Goal: Information Seeking & Learning: Learn about a topic

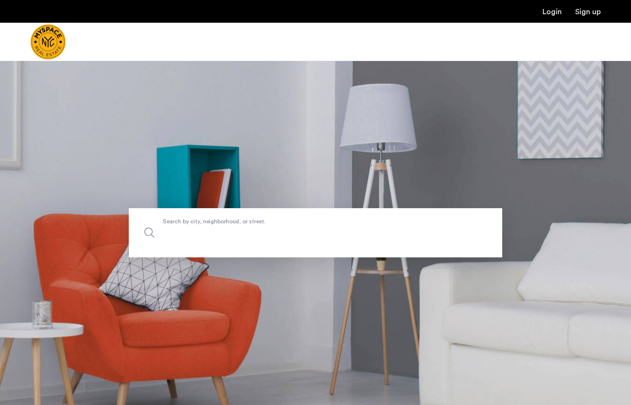
click at [291, 225] on label "Search by city, neighborhood, or street." at bounding box center [316, 232] width 374 height 49
click at [291, 225] on input "Search by city, neighborhood, or street." at bounding box center [316, 232] width 374 height 49
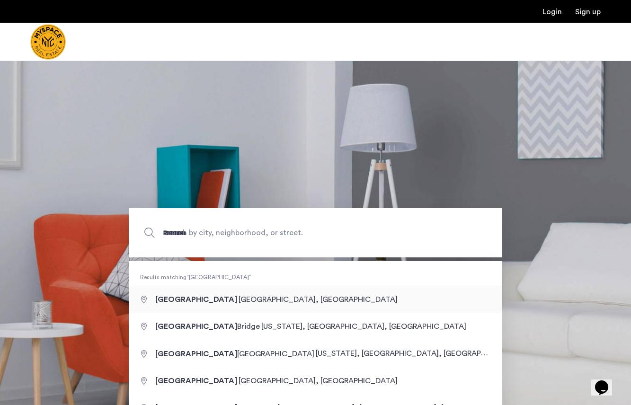
type input "**********"
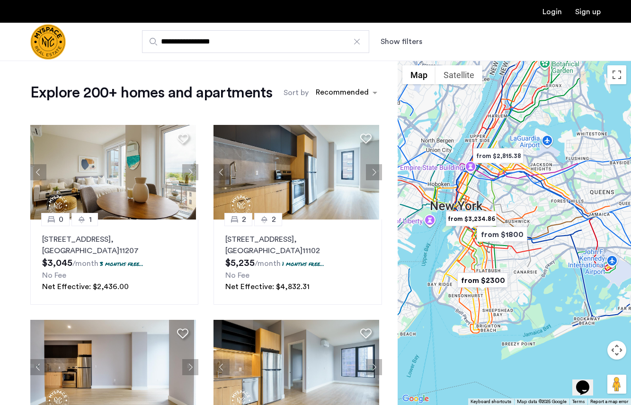
click at [294, 92] on label "Sort by" at bounding box center [296, 92] width 25 height 11
click at [316, 92] on input "Sort by" at bounding box center [316, 94] width 0 height 7
click at [326, 92] on div "sort-apartment" at bounding box center [343, 94] width 56 height 13
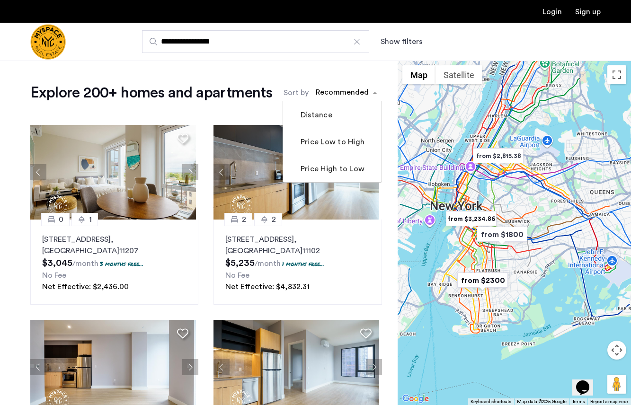
click at [338, 94] on div "sort-apartment" at bounding box center [343, 94] width 56 height 13
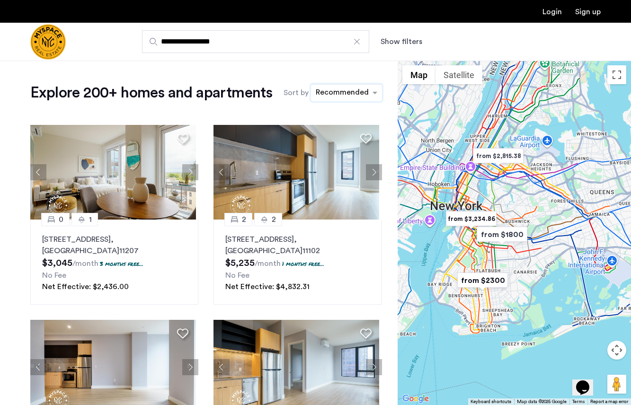
click at [394, 43] on button "Show filters" at bounding box center [402, 41] width 42 height 11
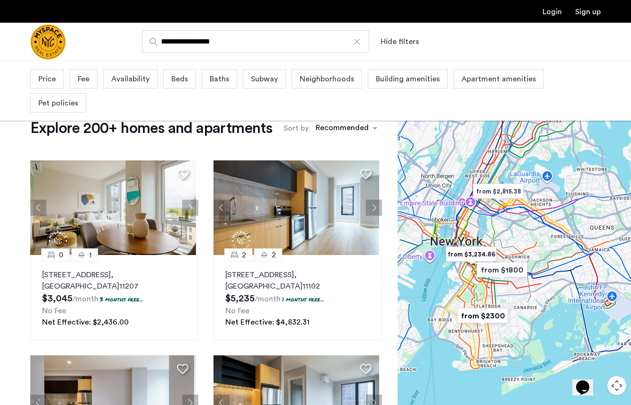
click at [78, 98] on span "Pet policies" at bounding box center [58, 103] width 40 height 11
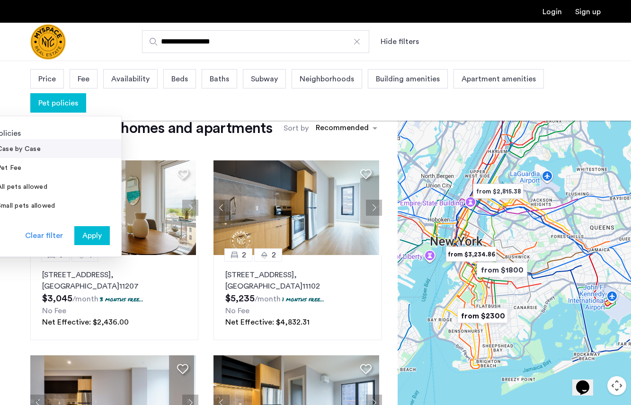
click at [41, 145] on label "Case by Case" at bounding box center [17, 149] width 45 height 8
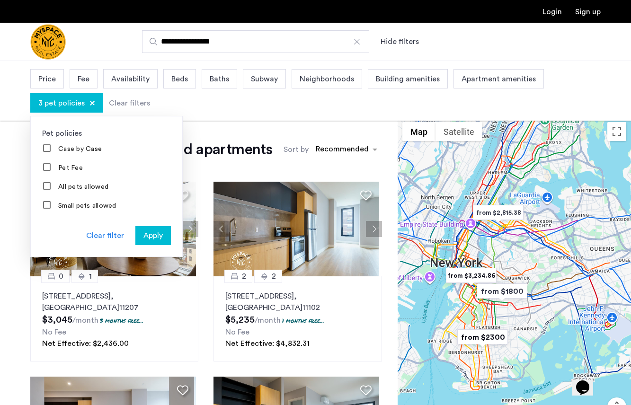
click at [153, 239] on span "Apply" at bounding box center [153, 235] width 19 height 11
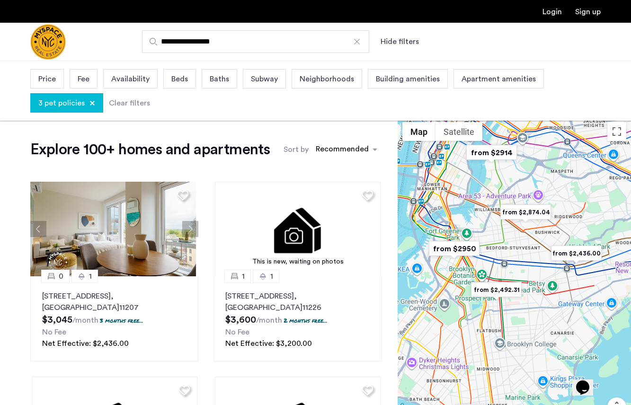
click at [176, 80] on span "Beds" at bounding box center [179, 78] width 17 height 11
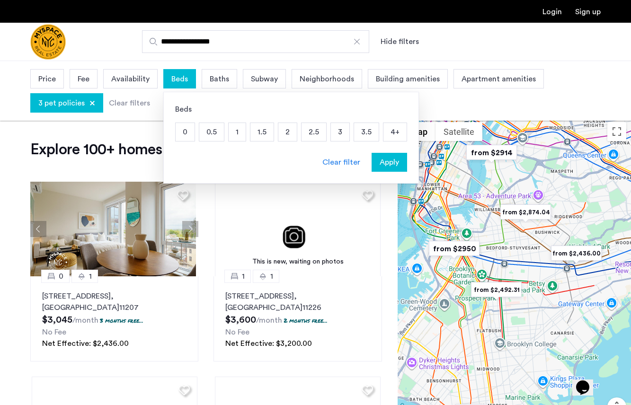
click at [286, 129] on p "2" at bounding box center [288, 132] width 18 height 18
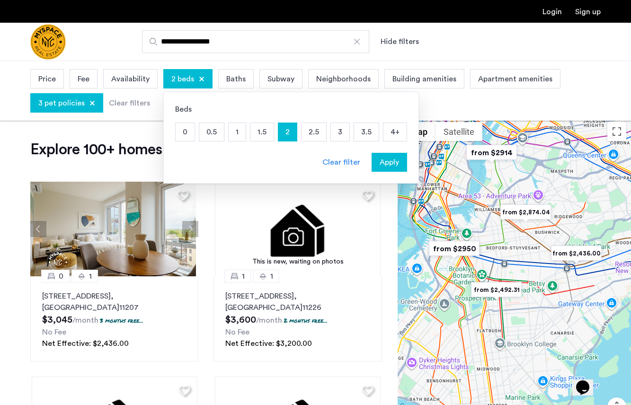
click at [394, 164] on span "Apply" at bounding box center [389, 162] width 19 height 11
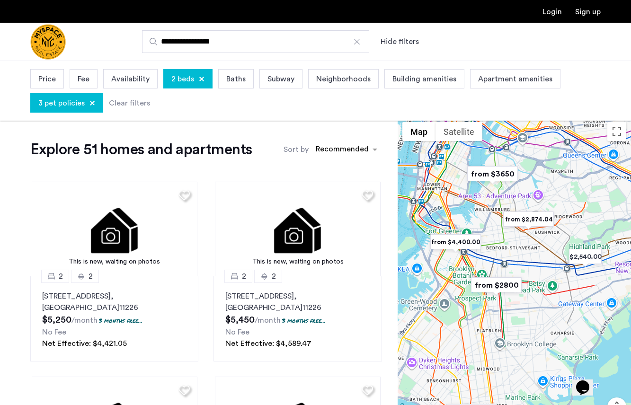
click at [33, 78] on div "Price" at bounding box center [47, 78] width 34 height 19
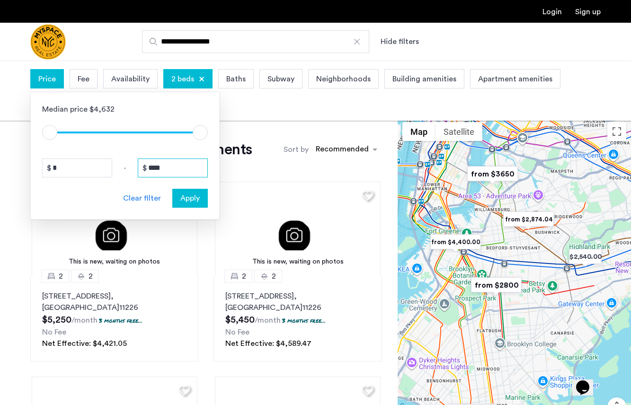
drag, startPoint x: 155, startPoint y: 168, endPoint x: 149, endPoint y: 169, distance: 6.2
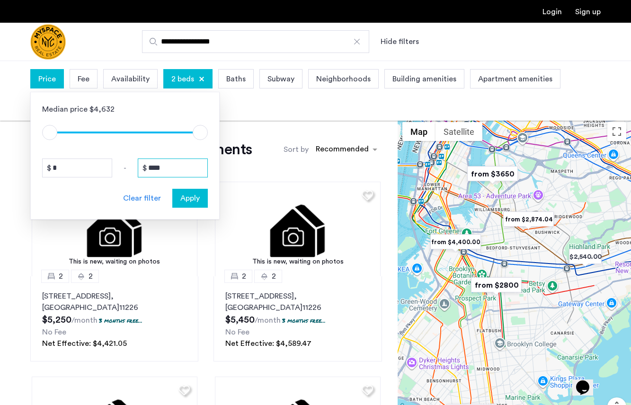
click at [149, 169] on input "****" at bounding box center [173, 168] width 70 height 19
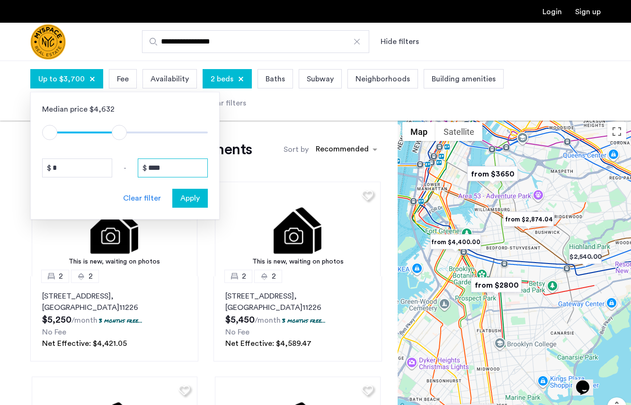
type input "****"
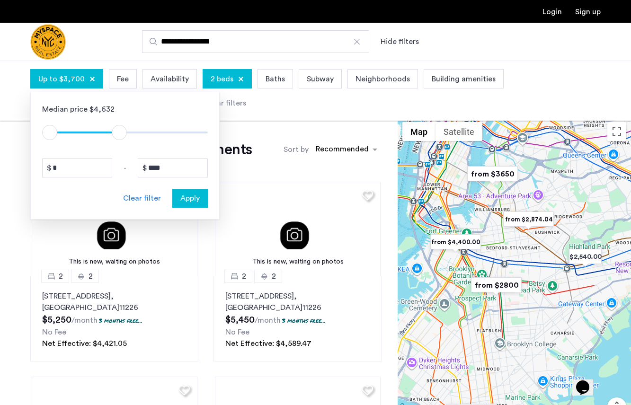
click at [186, 193] on span "Apply" at bounding box center [189, 198] width 19 height 11
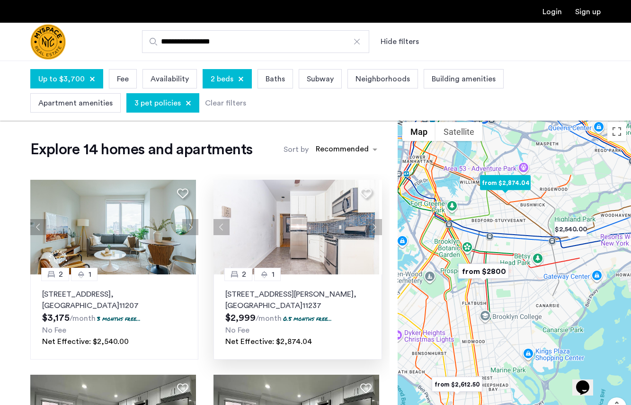
scroll to position [4, 0]
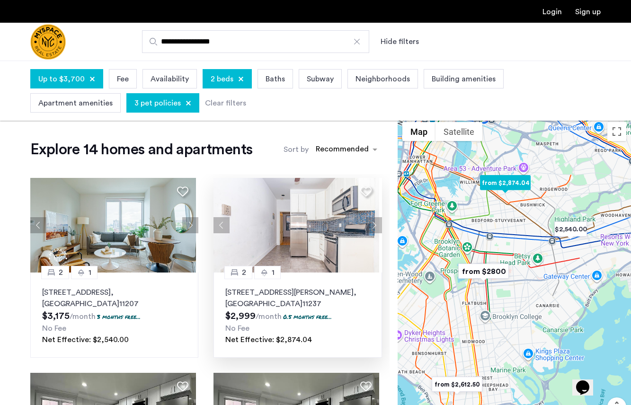
click at [367, 226] on button "Next apartment" at bounding box center [374, 225] width 16 height 16
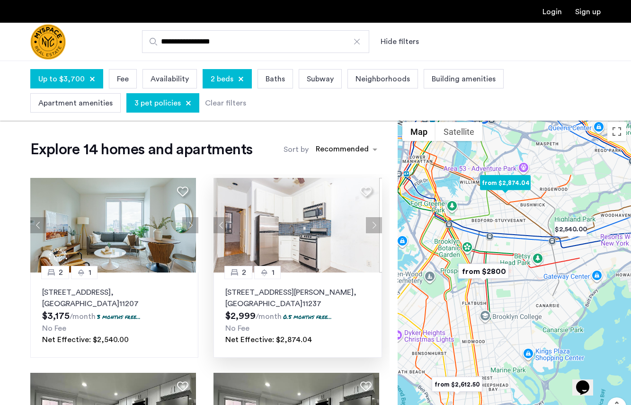
click at [369, 227] on button "Next apartment" at bounding box center [374, 225] width 16 height 16
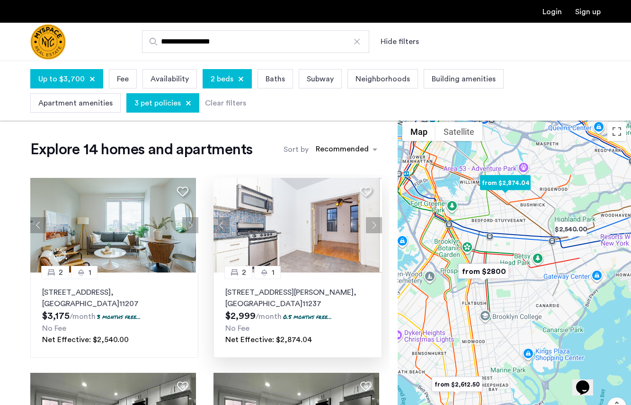
click at [369, 227] on button "Next apartment" at bounding box center [374, 225] width 16 height 16
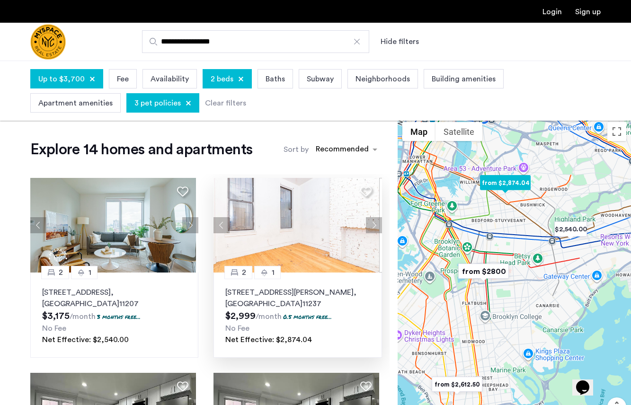
click at [369, 227] on button "Next apartment" at bounding box center [374, 225] width 16 height 16
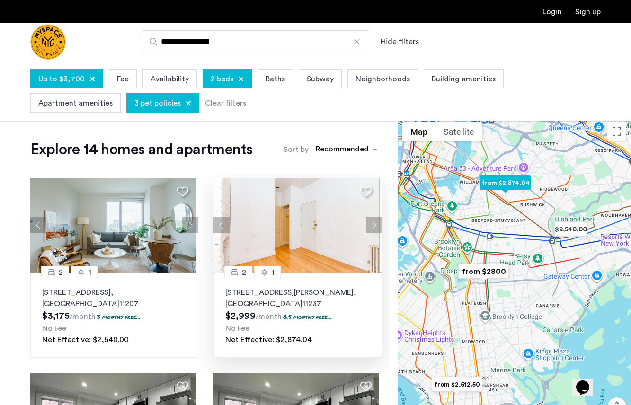
click at [369, 227] on button "Next apartment" at bounding box center [374, 225] width 16 height 16
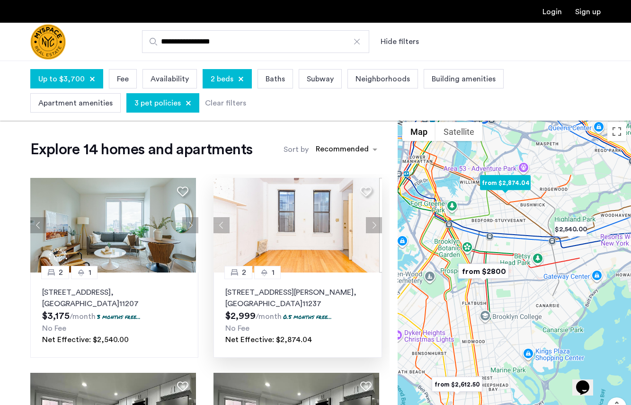
click at [327, 290] on p "[STREET_ADDRESS][PERSON_NAME]" at bounding box center [297, 298] width 144 height 23
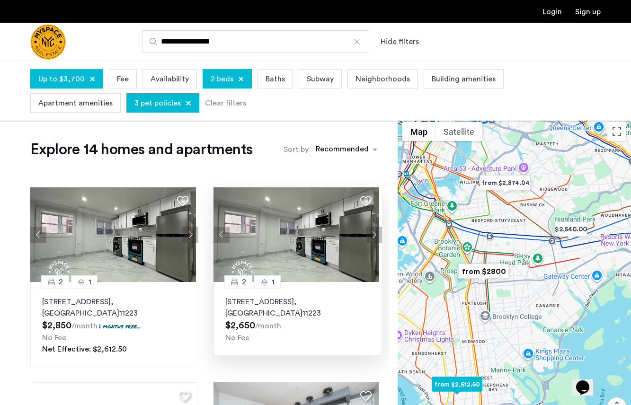
scroll to position [191, 0]
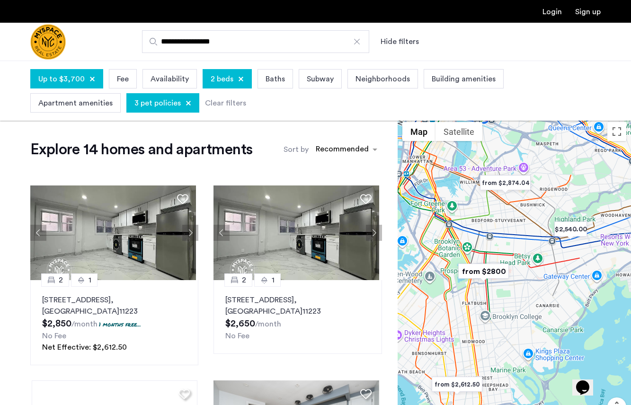
click at [488, 270] on img "from $2800" at bounding box center [484, 271] width 58 height 21
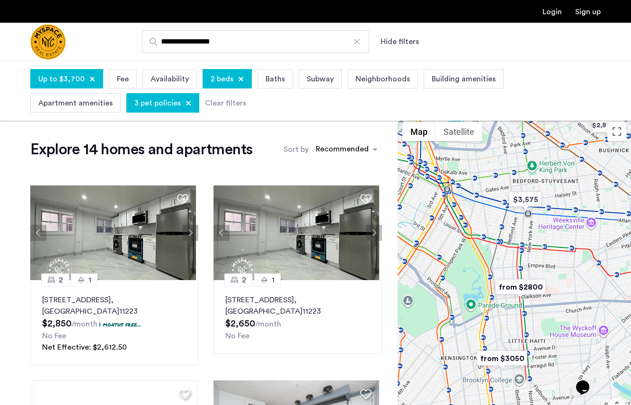
click at [516, 288] on img "from $2800" at bounding box center [521, 287] width 58 height 21
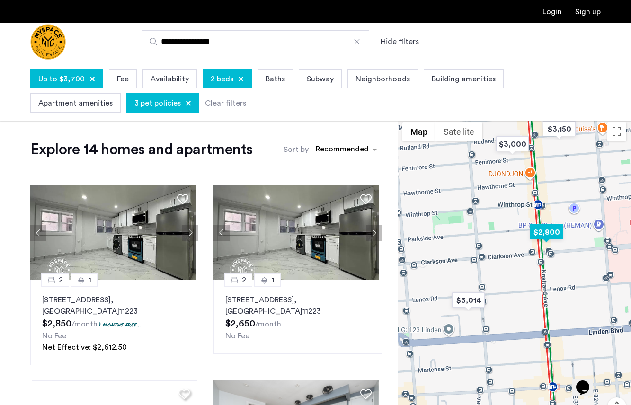
click at [547, 233] on img "$2,800" at bounding box center [547, 232] width 40 height 21
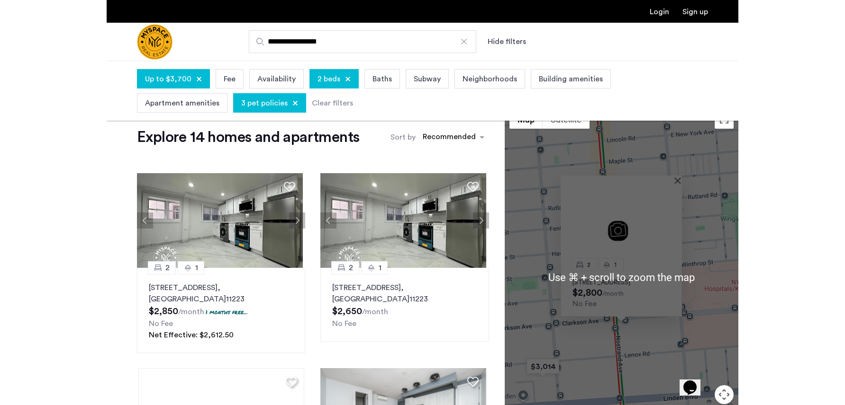
scroll to position [7, 0]
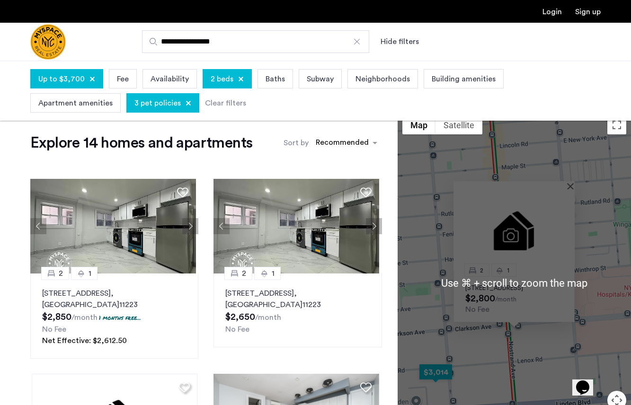
click at [439, 376] on img "$3,014" at bounding box center [436, 372] width 40 height 21
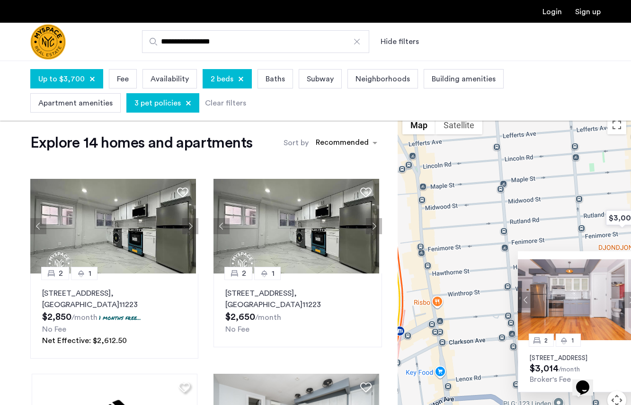
drag, startPoint x: 434, startPoint y: 290, endPoint x: 495, endPoint y: 371, distance: 101.2
click at [495, 371] on div "2 1 [STREET_ADDRESS] $3,014 /month Broker's Fee" at bounding box center [515, 283] width 234 height 345
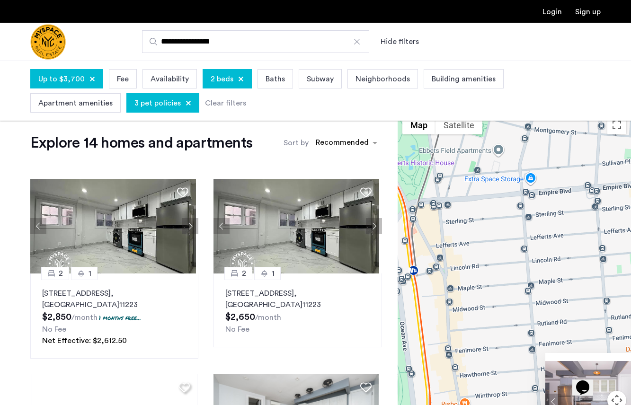
drag, startPoint x: 472, startPoint y: 262, endPoint x: 502, endPoint y: 342, distance: 85.3
click at [502, 342] on div "2 1 [STREET_ADDRESS] $3,014 /month Broker's Fee" at bounding box center [515, 283] width 234 height 345
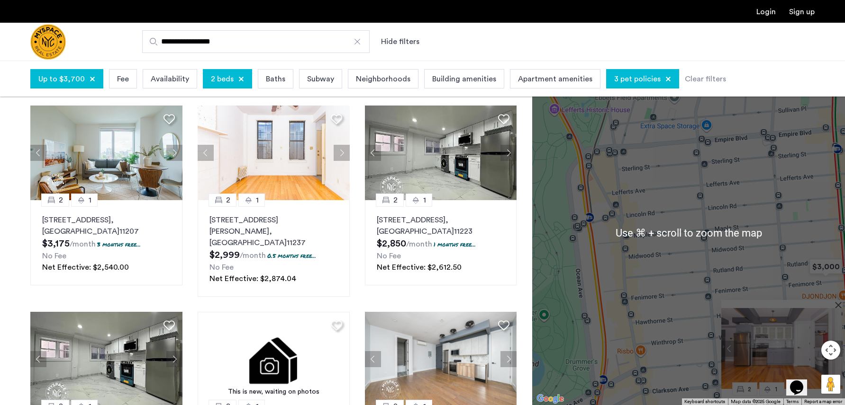
scroll to position [39, 0]
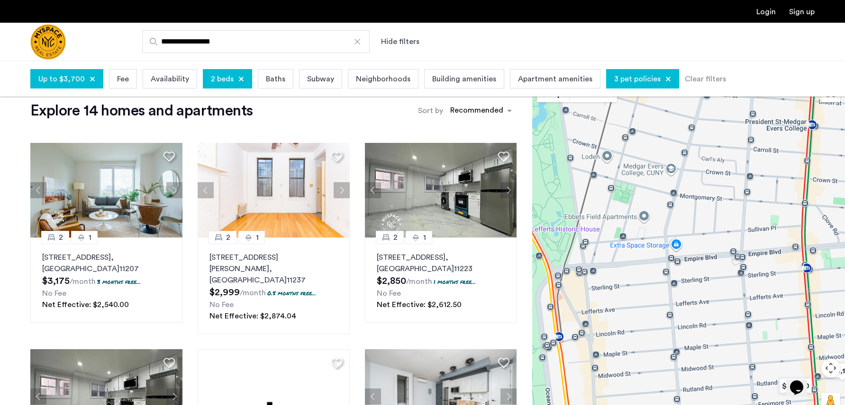
drag, startPoint x: 719, startPoint y: 241, endPoint x: 688, endPoint y: 344, distance: 107.8
click at [631, 344] on div "2 1 [STREET_ADDRESS] $3,014 /month Broker's Fee" at bounding box center [688, 251] width 313 height 345
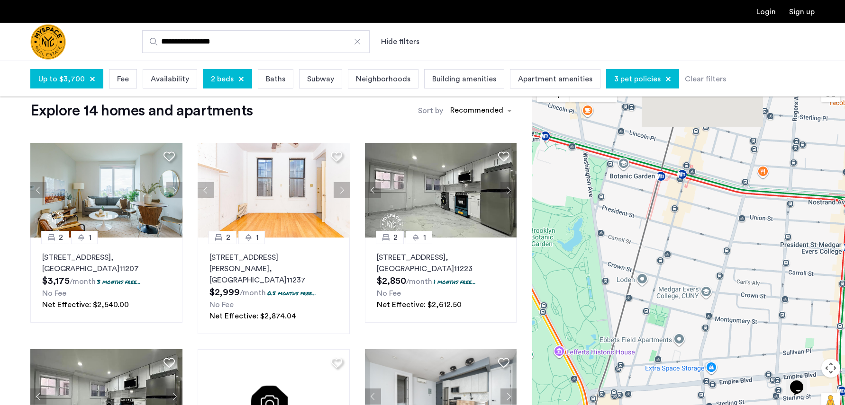
drag, startPoint x: 684, startPoint y: 294, endPoint x: 696, endPoint y: 336, distance: 43.2
click at [631, 336] on div "2 1 [STREET_ADDRESS] $3,014 /month Broker's Fee" at bounding box center [688, 251] width 313 height 345
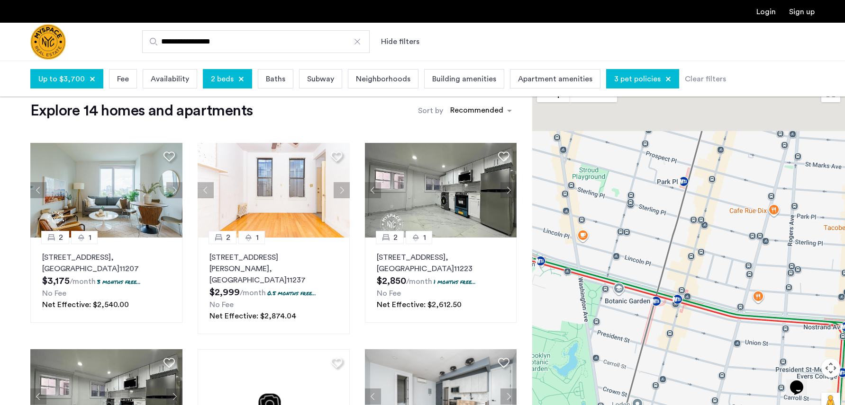
drag, startPoint x: 696, startPoint y: 161, endPoint x: 691, endPoint y: 289, distance: 128.5
click at [631, 289] on div "2 1 [STREET_ADDRESS] $3,014 /month Broker's Fee" at bounding box center [688, 251] width 313 height 345
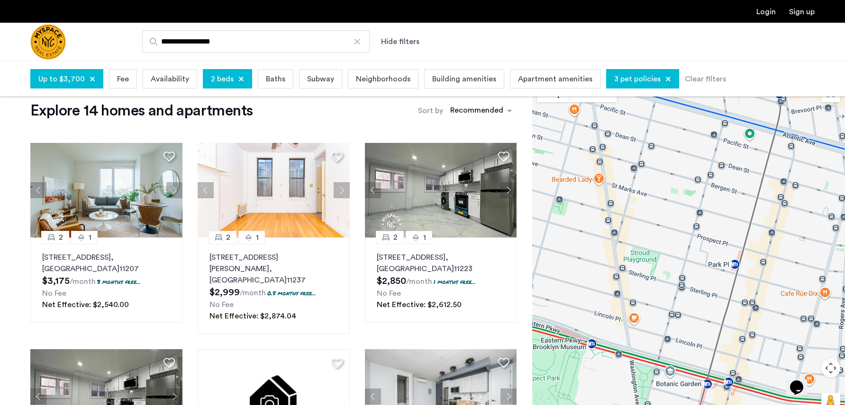
drag, startPoint x: 681, startPoint y: 204, endPoint x: 731, endPoint y: 281, distance: 92.4
click at [631, 281] on div "2 1 [STREET_ADDRESS] $3,014 /month Broker's Fee" at bounding box center [688, 251] width 313 height 345
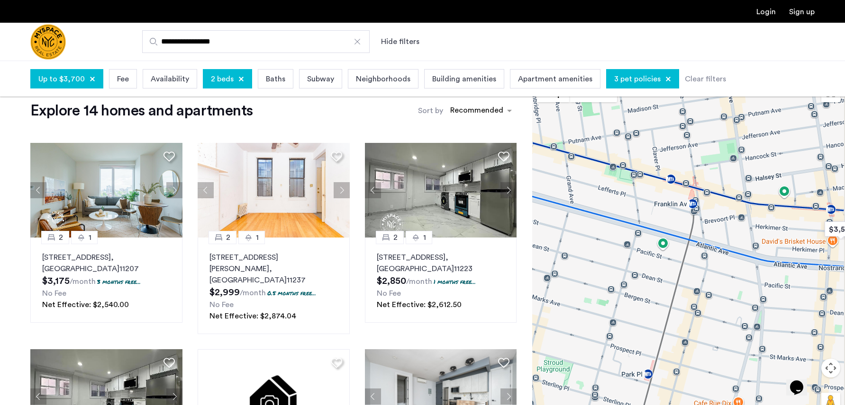
drag, startPoint x: 722, startPoint y: 172, endPoint x: 632, endPoint y: 283, distance: 143.1
click at [631, 283] on div "2 1 [STREET_ADDRESS] $3,014 /month Broker's Fee" at bounding box center [688, 251] width 313 height 345
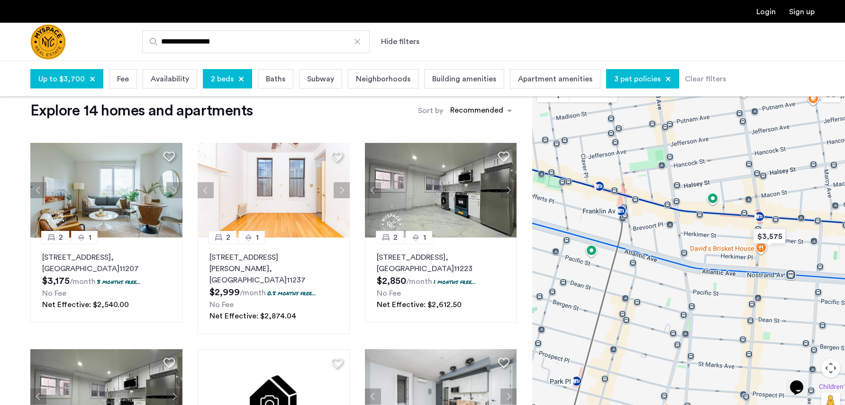
drag, startPoint x: 668, startPoint y: 245, endPoint x: 609, endPoint y: 261, distance: 61.1
click at [609, 261] on div "2 1 [STREET_ADDRESS] $3,014 /month Broker's Fee" at bounding box center [688, 251] width 313 height 345
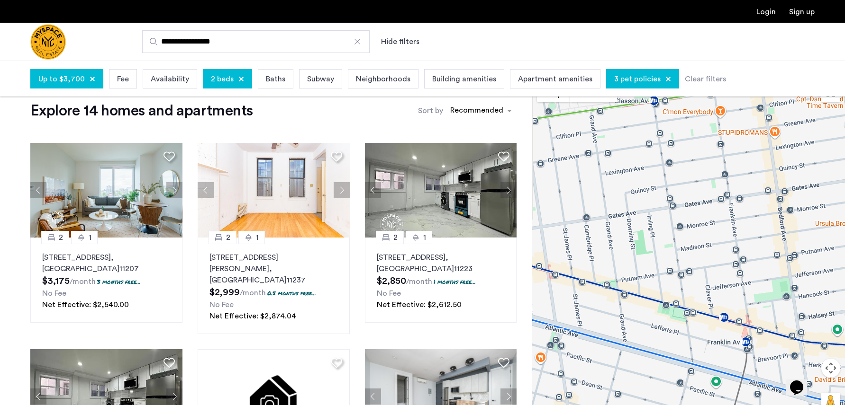
drag, startPoint x: 674, startPoint y: 239, endPoint x: 838, endPoint y: 350, distance: 198.9
click at [631, 350] on div "2 1 [STREET_ADDRESS] $3,014 /month Broker's Fee" at bounding box center [688, 251] width 313 height 345
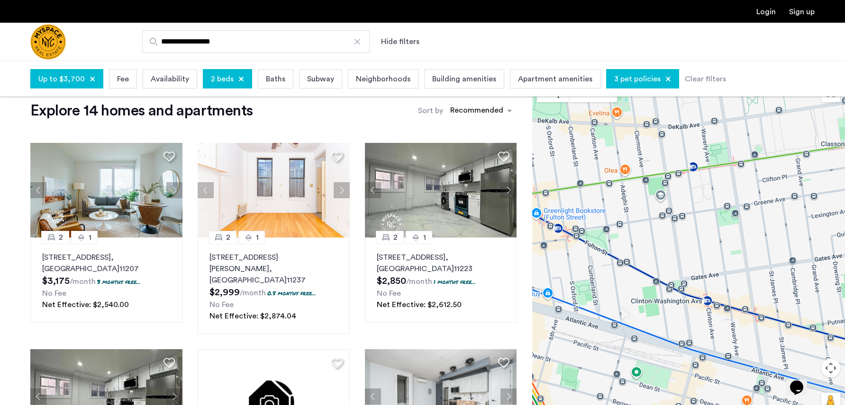
drag, startPoint x: 648, startPoint y: 243, endPoint x: 813, endPoint y: 286, distance: 171.0
click at [631, 286] on div "2 1 [STREET_ADDRESS] $3,014 /month Broker's Fee" at bounding box center [688, 251] width 313 height 345
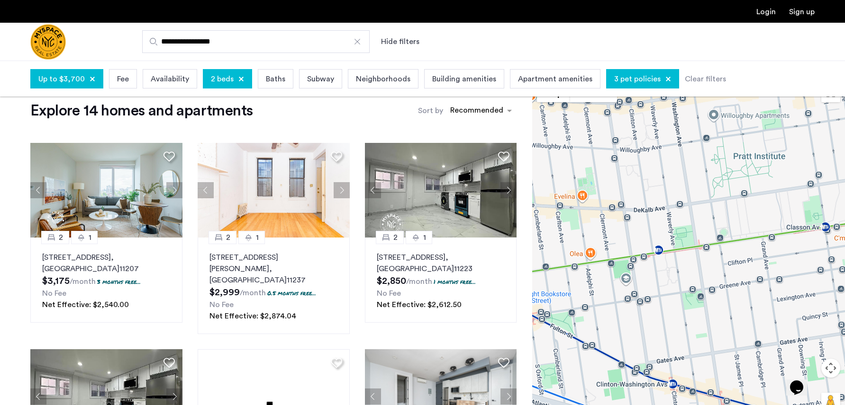
drag, startPoint x: 631, startPoint y: 180, endPoint x: 597, endPoint y: 263, distance: 90.3
click at [597, 263] on div "2 1 [STREET_ADDRESS] $3,014 /month Broker's Fee" at bounding box center [688, 251] width 313 height 345
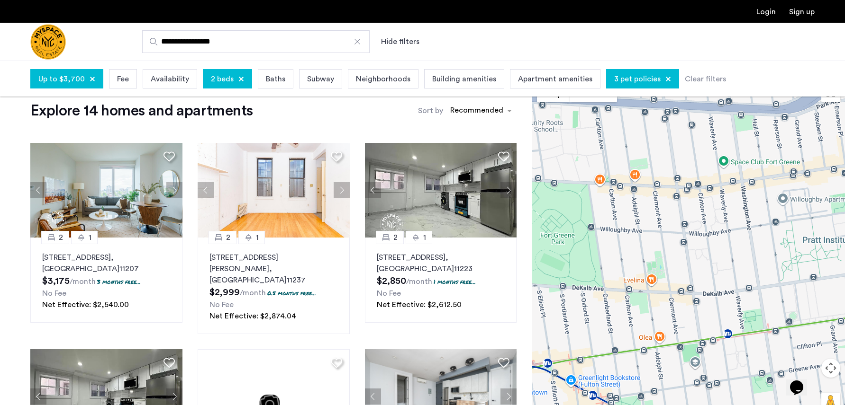
drag, startPoint x: 643, startPoint y: 221, endPoint x: 703, endPoint y: 293, distance: 93.8
click at [631, 293] on div "2 1 [STREET_ADDRESS] $3,014 /month Broker's Fee" at bounding box center [688, 251] width 313 height 345
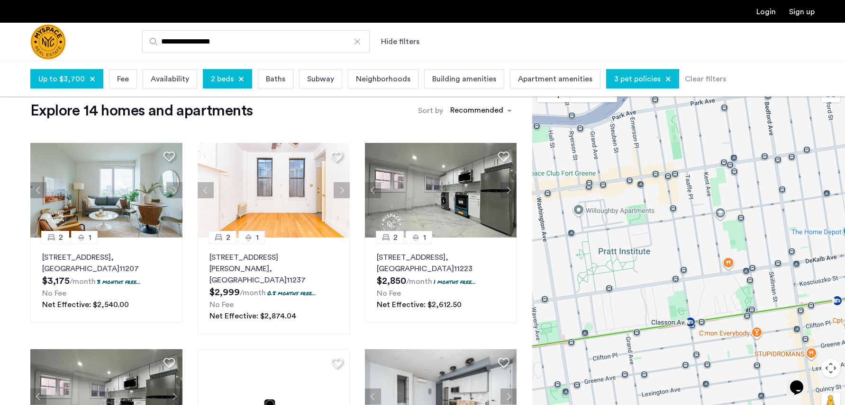
drag, startPoint x: 650, startPoint y: 223, endPoint x: 562, endPoint y: 259, distance: 94.9
click at [558, 261] on div "2 1 [STREET_ADDRESS] $3,014 /month Broker's Fee" at bounding box center [688, 251] width 313 height 345
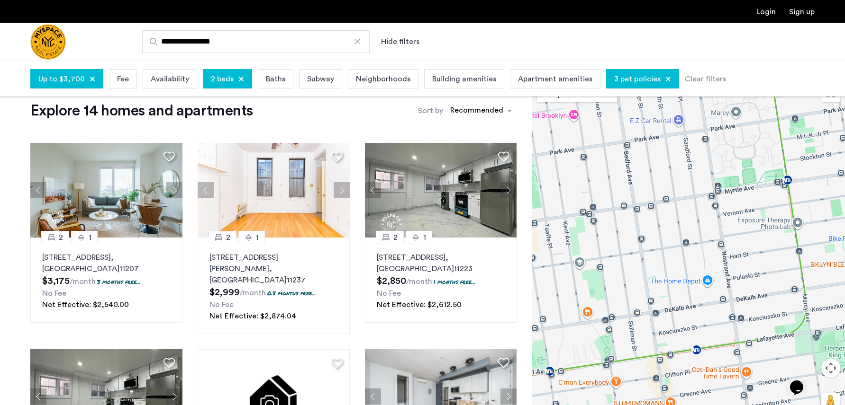
drag, startPoint x: 735, startPoint y: 194, endPoint x: 607, endPoint y: 231, distance: 133.6
click at [600, 236] on div "2 1 [STREET_ADDRESS] $3,014 /month Broker's Fee" at bounding box center [688, 251] width 313 height 345
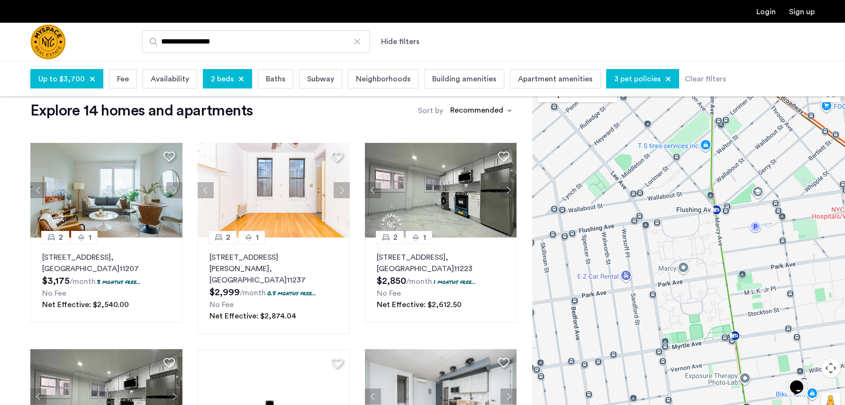
drag, startPoint x: 766, startPoint y: 202, endPoint x: 726, endPoint y: 349, distance: 151.9
click at [631, 349] on div "2 1 [STREET_ADDRESS] $3,014 /month Broker's Fee" at bounding box center [688, 251] width 313 height 345
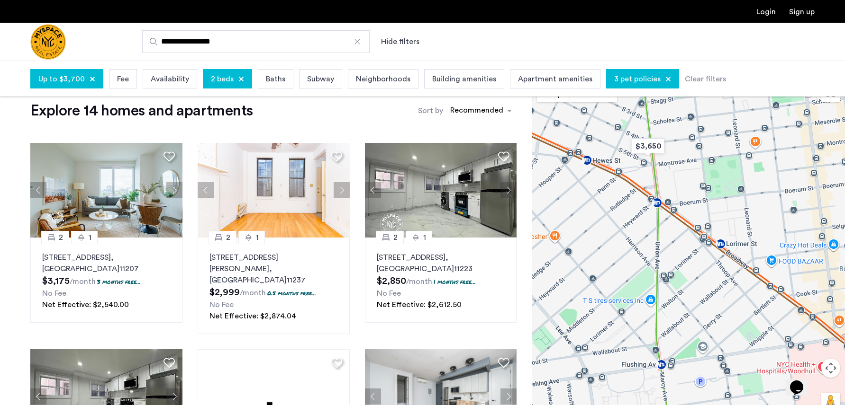
drag, startPoint x: 712, startPoint y: 188, endPoint x: 654, endPoint y: 353, distance: 174.7
click at [631, 353] on div "2 1 [STREET_ADDRESS] $3,014 /month Broker's Fee" at bounding box center [688, 251] width 313 height 345
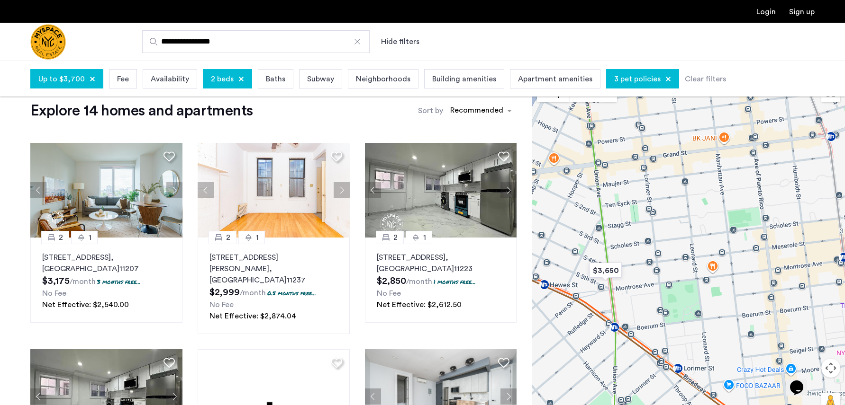
drag, startPoint x: 695, startPoint y: 198, endPoint x: 655, endPoint y: 313, distance: 122.5
click at [631, 313] on div "2 1 [STREET_ADDRESS] $3,014 /month Broker's Fee" at bounding box center [688, 251] width 313 height 345
click at [605, 271] on img "$3,650" at bounding box center [605, 270] width 40 height 21
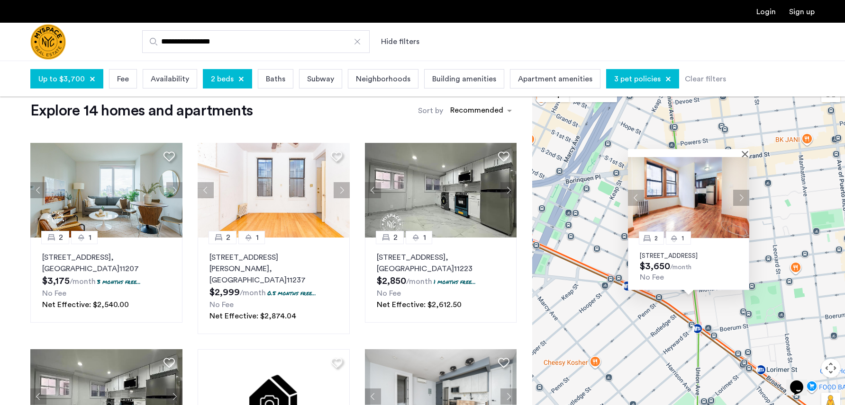
click at [631, 190] on button "Next apartment" at bounding box center [741, 198] width 16 height 16
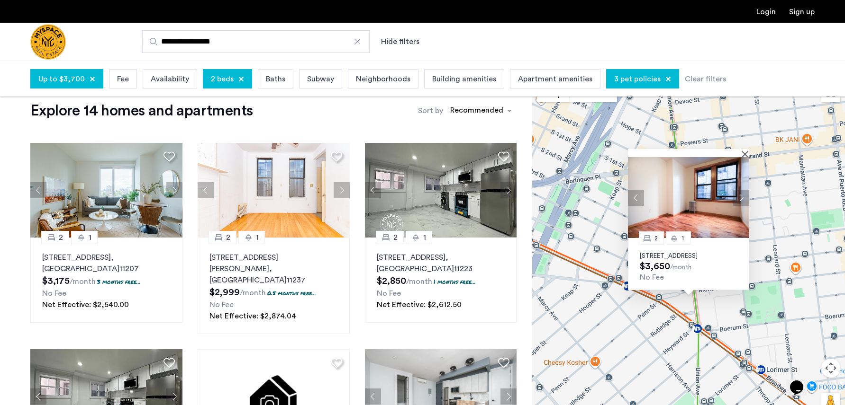
click at [631, 190] on button "Next apartment" at bounding box center [741, 198] width 16 height 16
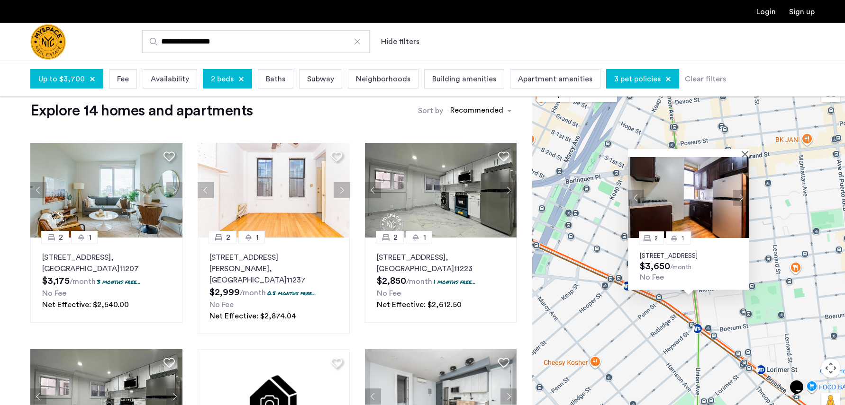
click at [631, 190] on button "Next apartment" at bounding box center [741, 198] width 16 height 16
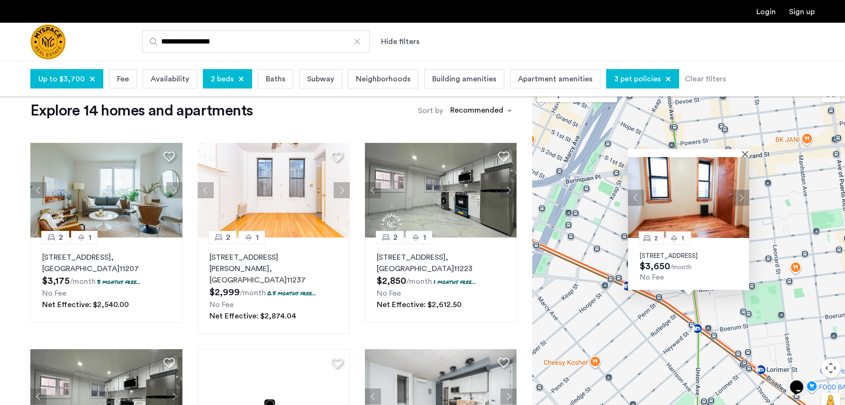
click at [631, 190] on button "Next apartment" at bounding box center [741, 198] width 16 height 16
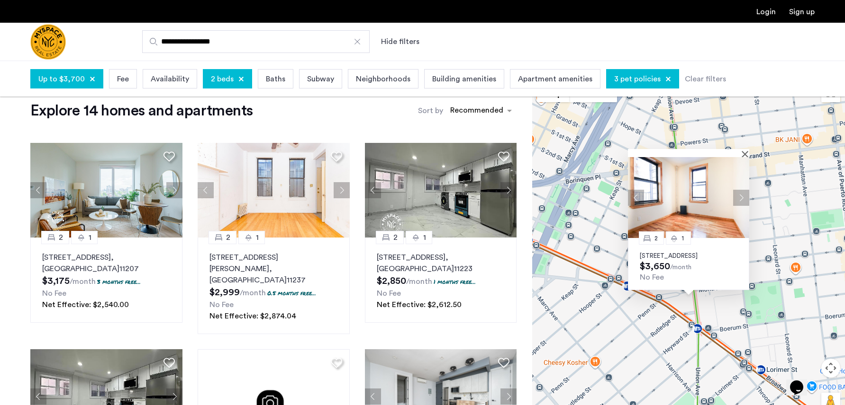
click at [631, 190] on button "Next apartment" at bounding box center [741, 198] width 16 height 16
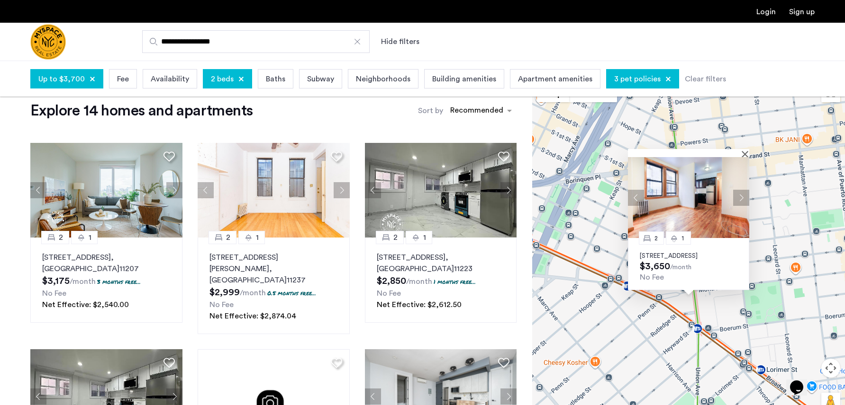
click at [631, 190] on button "Next apartment" at bounding box center [741, 198] width 16 height 16
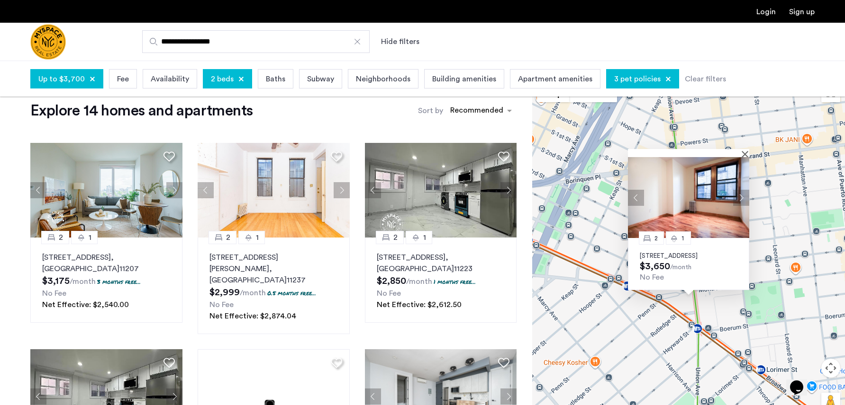
click at [631, 190] on button "Next apartment" at bounding box center [741, 198] width 16 height 16
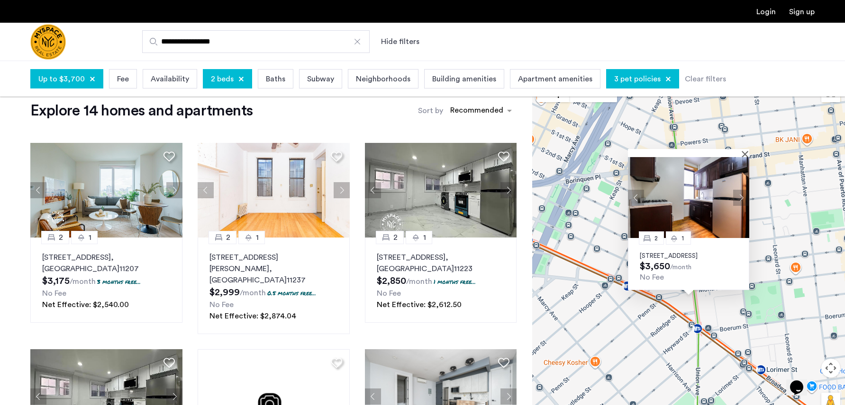
click at [631, 190] on button "Next apartment" at bounding box center [741, 198] width 16 height 16
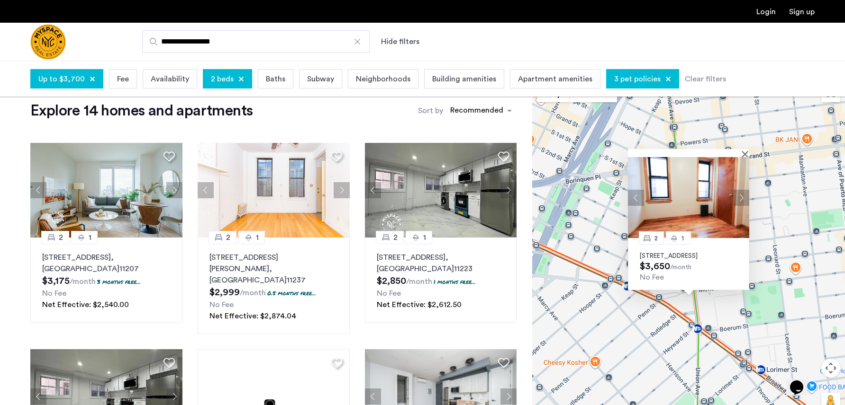
click at [631, 194] on div "2 1 [STREET_ADDRESS] $3,650 /month No Fee" at bounding box center [688, 251] width 313 height 345
click at [589, 208] on div "2 1 [STREET_ADDRESS] $3,650 /month No Fee" at bounding box center [688, 251] width 313 height 345
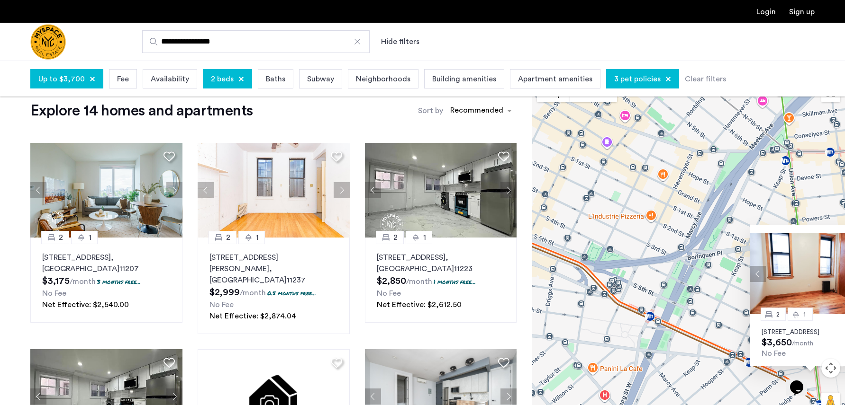
drag, startPoint x: 591, startPoint y: 206, endPoint x: 715, endPoint y: 283, distance: 145.8
click at [631, 283] on div "2 1 [STREET_ADDRESS] $3,650 /month No Fee" at bounding box center [688, 251] width 313 height 345
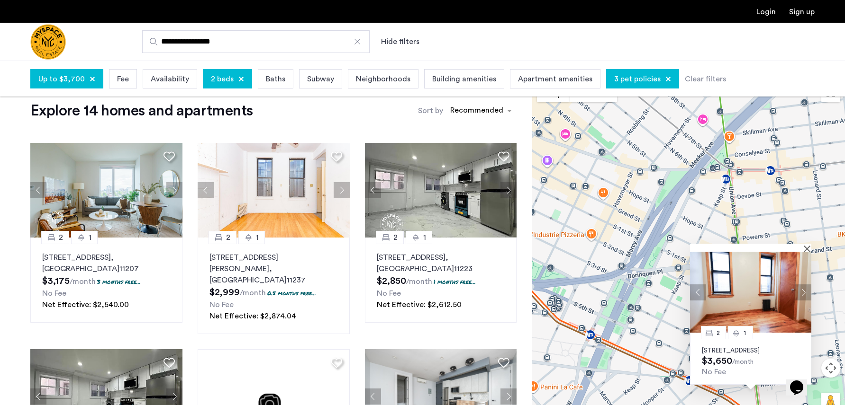
drag, startPoint x: 710, startPoint y: 154, endPoint x: 651, endPoint y: 173, distance: 61.3
click at [631, 172] on div "2 1 [STREET_ADDRESS] $3,650 /month No Fee" at bounding box center [688, 251] width 313 height 345
click at [631, 244] on button "Close" at bounding box center [808, 247] width 7 height 7
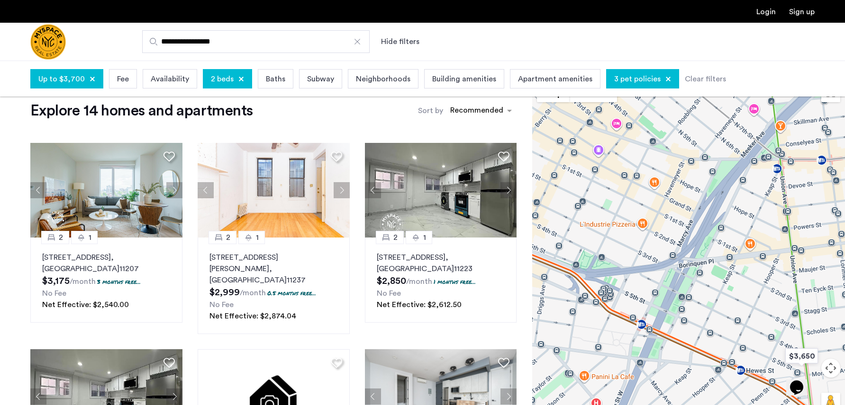
drag, startPoint x: 664, startPoint y: 264, endPoint x: 715, endPoint y: 255, distance: 52.5
click at [631, 255] on div "To navigate, press the arrow keys." at bounding box center [688, 251] width 313 height 345
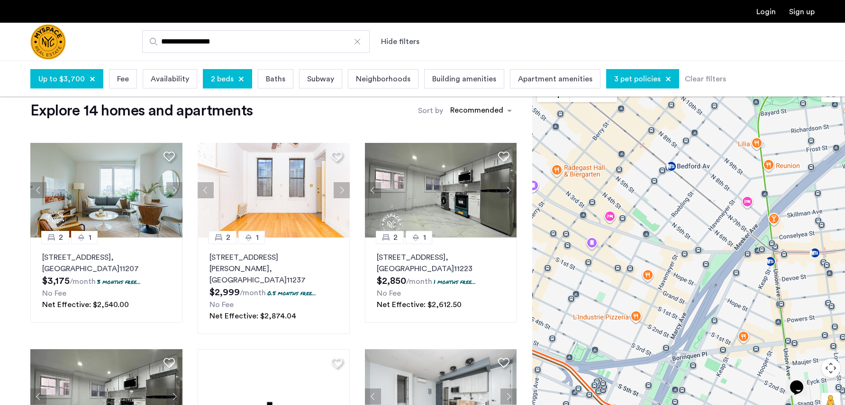
drag, startPoint x: 681, startPoint y: 160, endPoint x: 665, endPoint y: 260, distance: 100.8
click at [631, 260] on div at bounding box center [688, 251] width 313 height 345
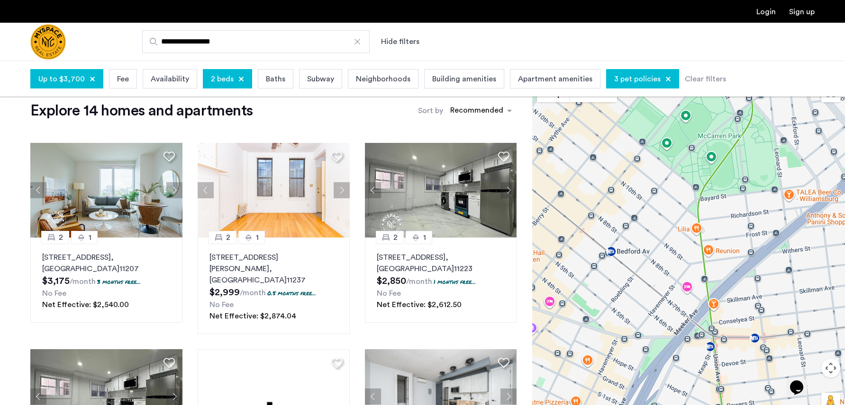
drag, startPoint x: 713, startPoint y: 172, endPoint x: 654, endPoint y: 253, distance: 100.4
click at [631, 253] on div at bounding box center [688, 251] width 313 height 345
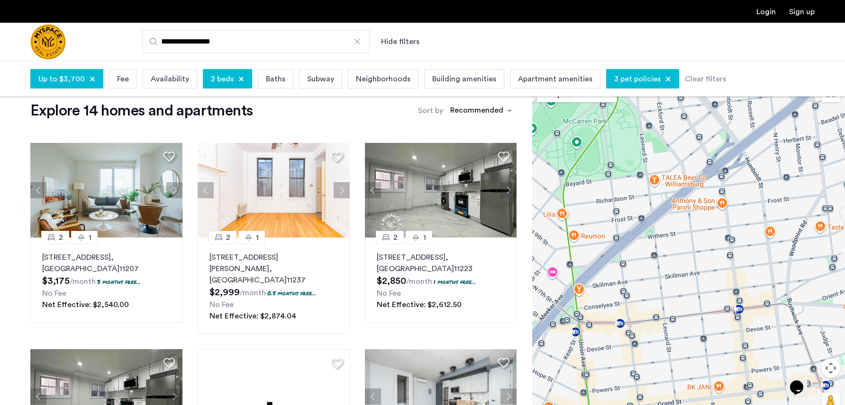
drag, startPoint x: 675, startPoint y: 221, endPoint x: 592, endPoint y: 219, distance: 82.4
click at [592, 219] on div at bounding box center [688, 251] width 313 height 345
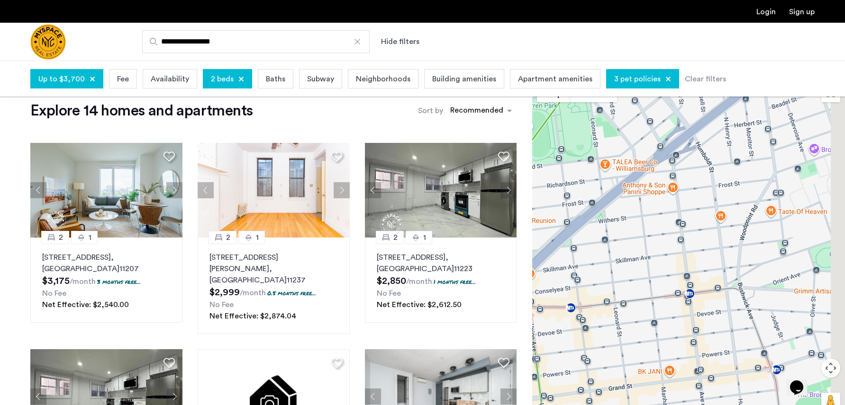
drag, startPoint x: 690, startPoint y: 240, endPoint x: 654, endPoint y: 232, distance: 36.4
click at [631, 232] on div at bounding box center [688, 251] width 313 height 345
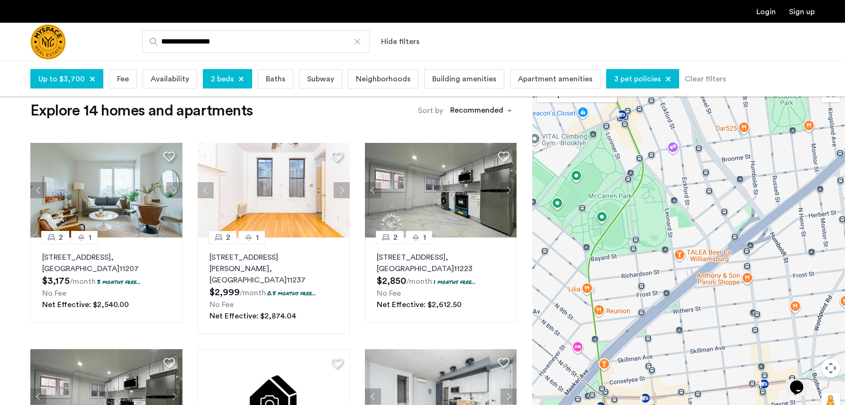
drag, startPoint x: 625, startPoint y: 146, endPoint x: 699, endPoint y: 236, distance: 116.8
click at [631, 237] on div at bounding box center [688, 251] width 313 height 345
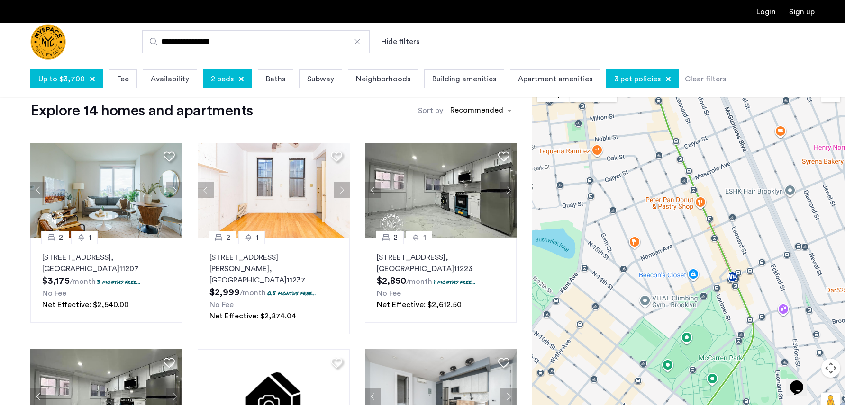
drag, startPoint x: 641, startPoint y: 201, endPoint x: 703, endPoint y: 314, distance: 128.7
click at [631, 323] on div at bounding box center [688, 251] width 313 height 345
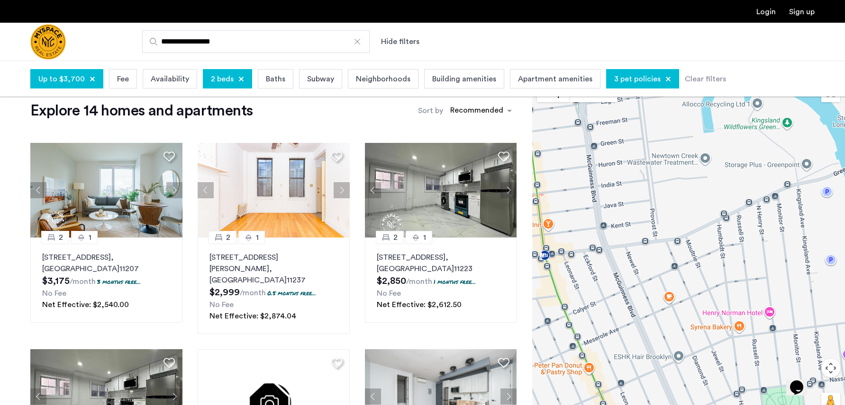
drag, startPoint x: 708, startPoint y: 226, endPoint x: 603, endPoint y: 357, distance: 167.8
click at [603, 357] on div at bounding box center [688, 251] width 313 height 345
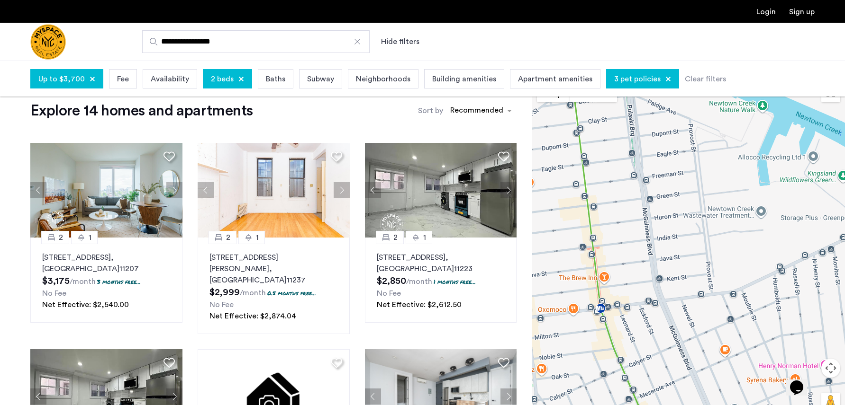
drag, startPoint x: 631, startPoint y: 267, endPoint x: 752, endPoint y: 346, distance: 144.8
click at [631, 346] on div at bounding box center [688, 251] width 313 height 345
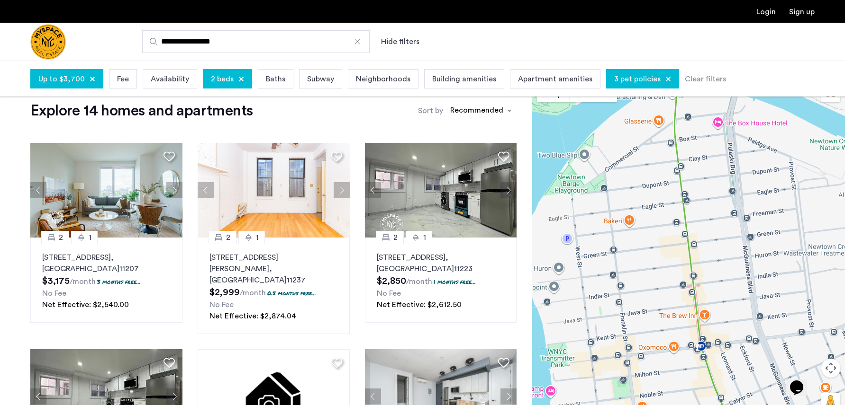
drag, startPoint x: 741, startPoint y: 337, endPoint x: 594, endPoint y: 165, distance: 225.4
click at [594, 166] on div at bounding box center [688, 251] width 313 height 345
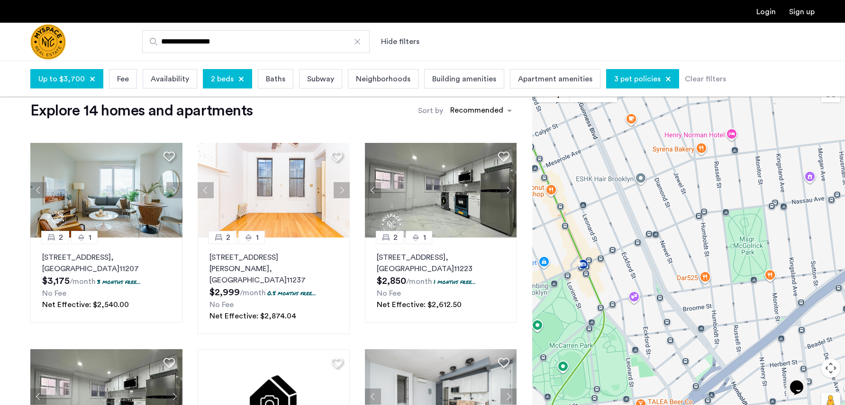
drag, startPoint x: 734, startPoint y: 334, endPoint x: 617, endPoint y: 224, distance: 161.5
click at [617, 224] on div at bounding box center [688, 251] width 313 height 345
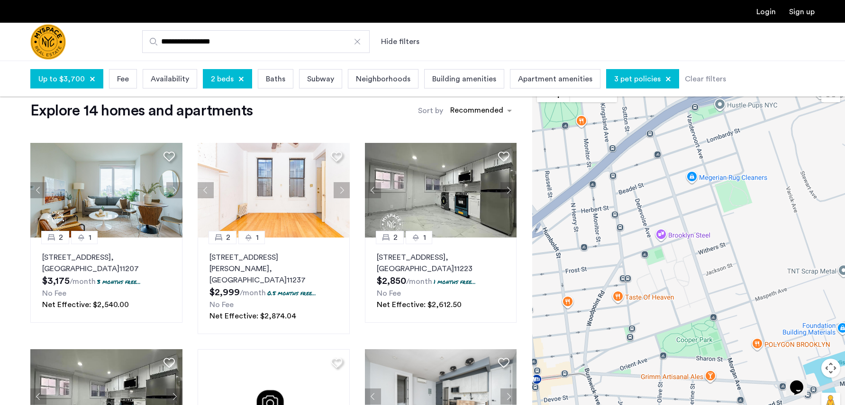
drag
click at [631, 266] on div at bounding box center [688, 251] width 313 height 345
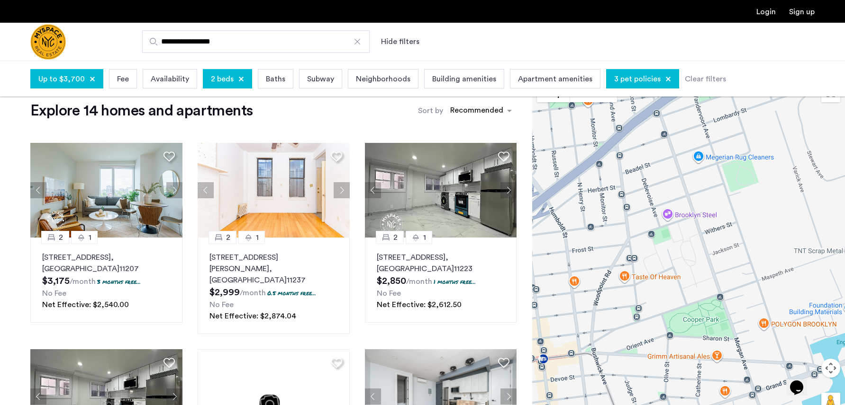
click at [631, 235] on div at bounding box center [688, 251] width 313 height 345
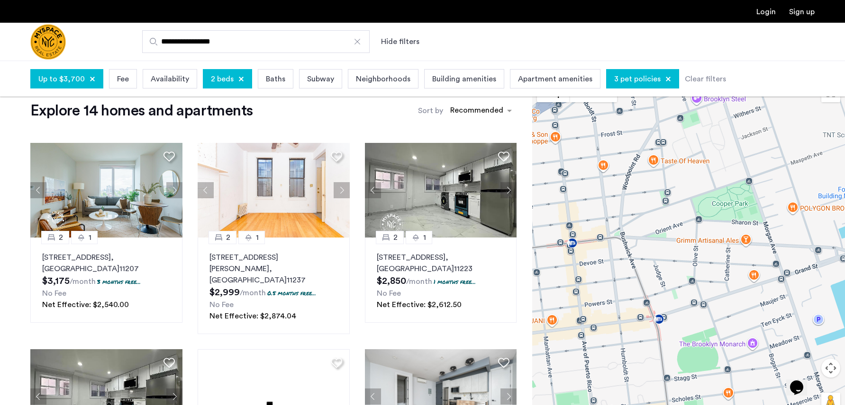
click at [631, 246] on div at bounding box center [688, 251] width 313 height 345
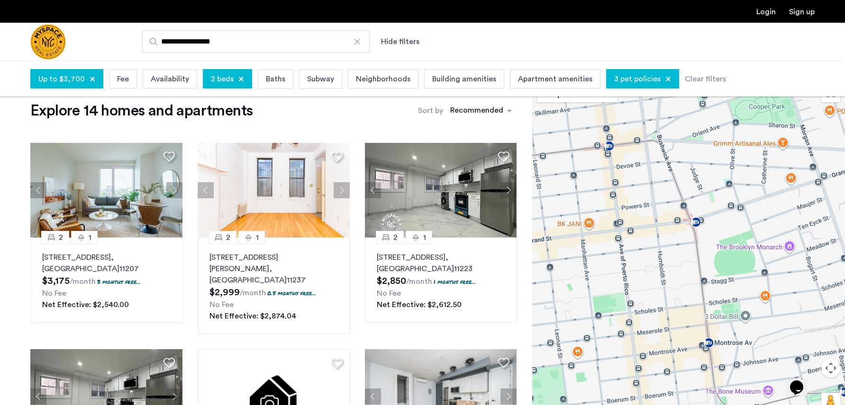
click at [631, 207] on div at bounding box center [688, 251] width 313 height 345
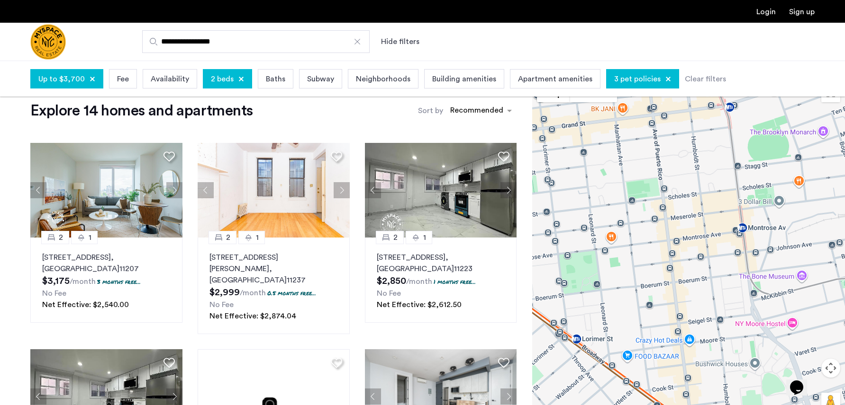
click at [631, 215] on div at bounding box center [688, 251] width 313 height 345
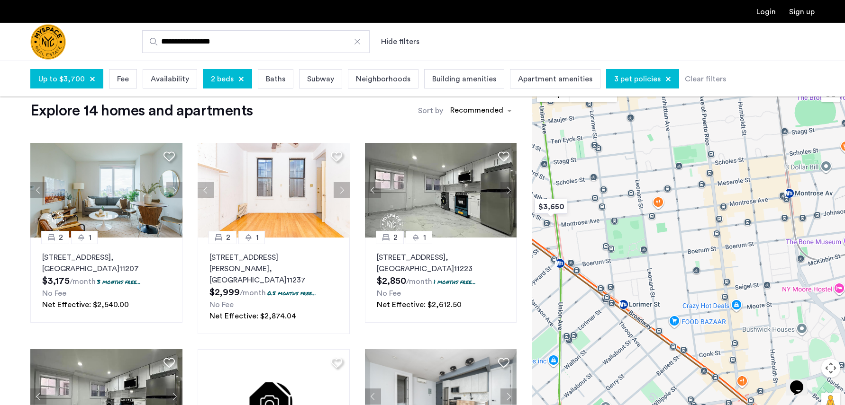
click at [631, 317] on div at bounding box center [688, 251] width 313 height 345
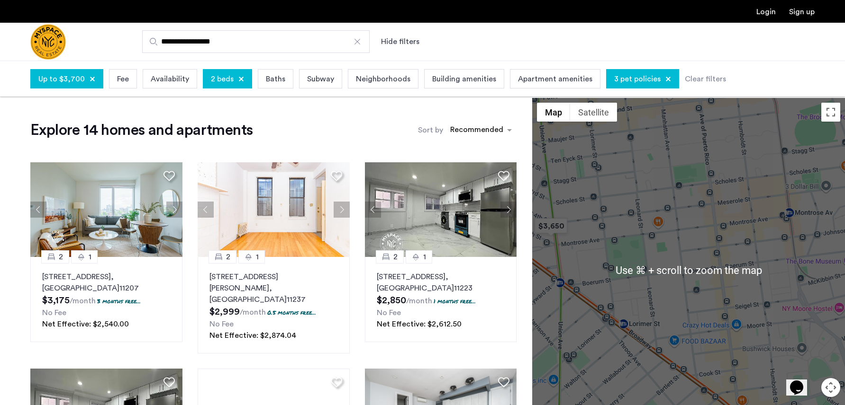
scroll to position [0, 0]
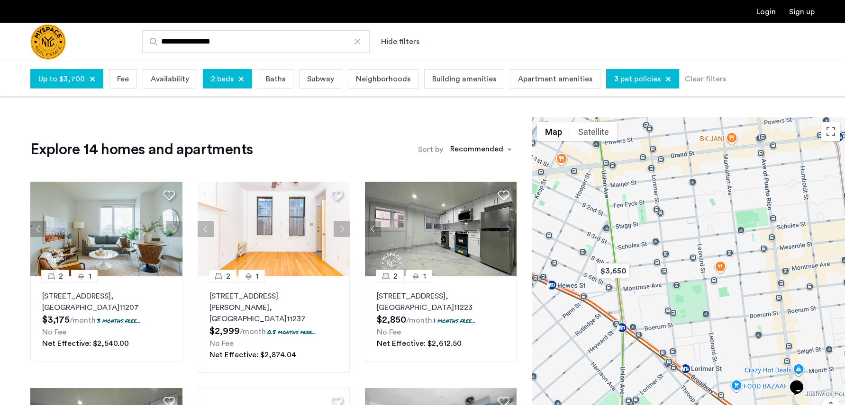
click at [631, 254] on div at bounding box center [688, 289] width 313 height 345
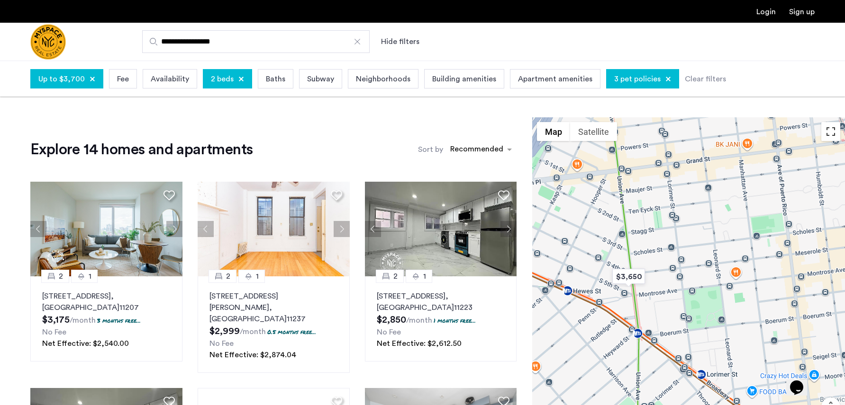
click at [631, 136] on button "Toggle fullscreen view" at bounding box center [830, 131] width 19 height 19
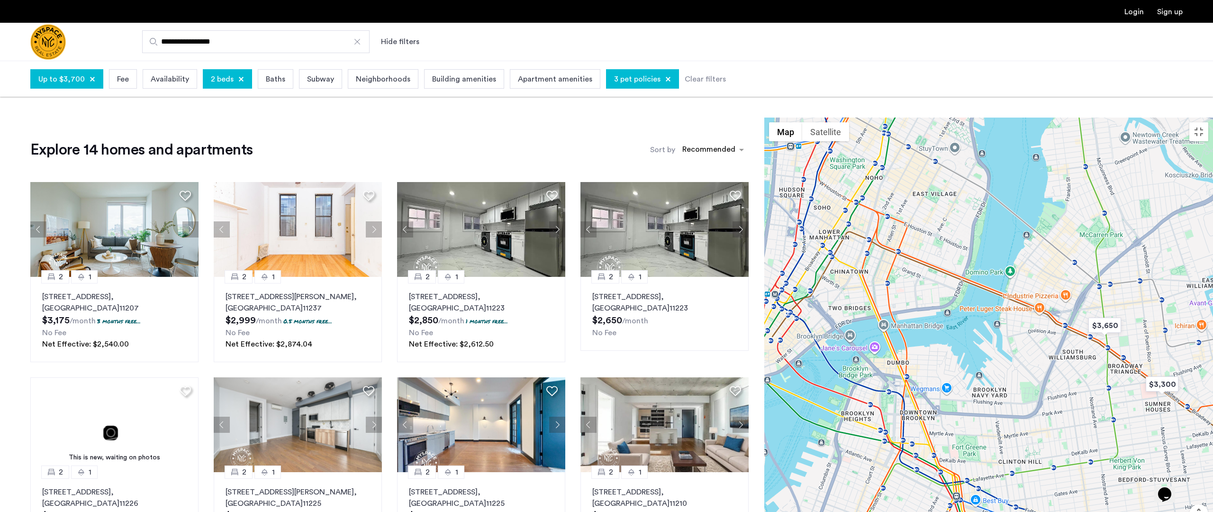
click at [631, 223] on div at bounding box center [988, 342] width 449 height 451
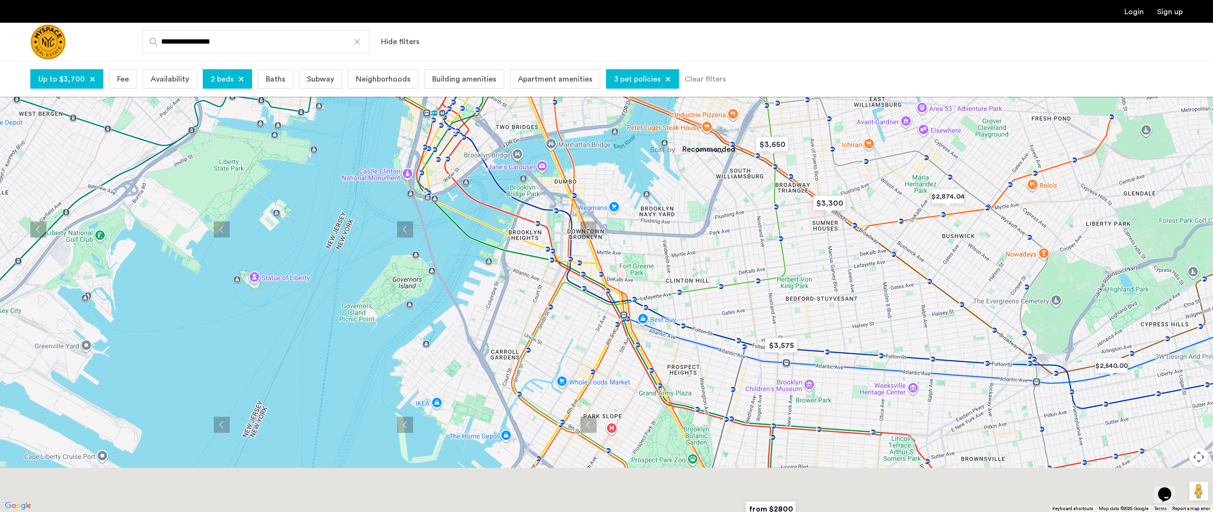
click at [631, 321] on div at bounding box center [606, 256] width 1213 height 512
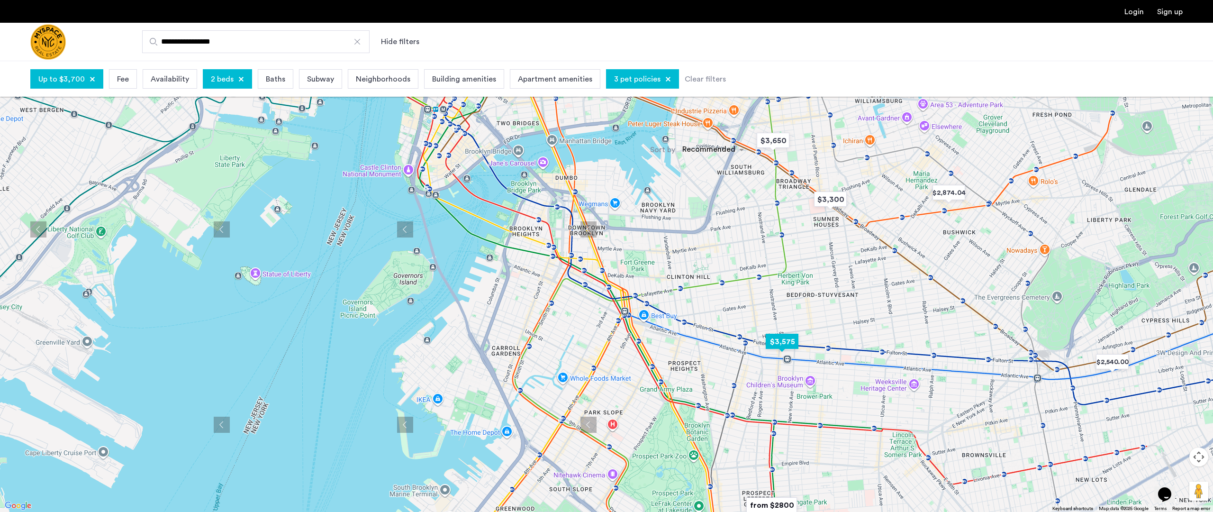
click at [631, 341] on img "$3,575" at bounding box center [782, 341] width 40 height 21
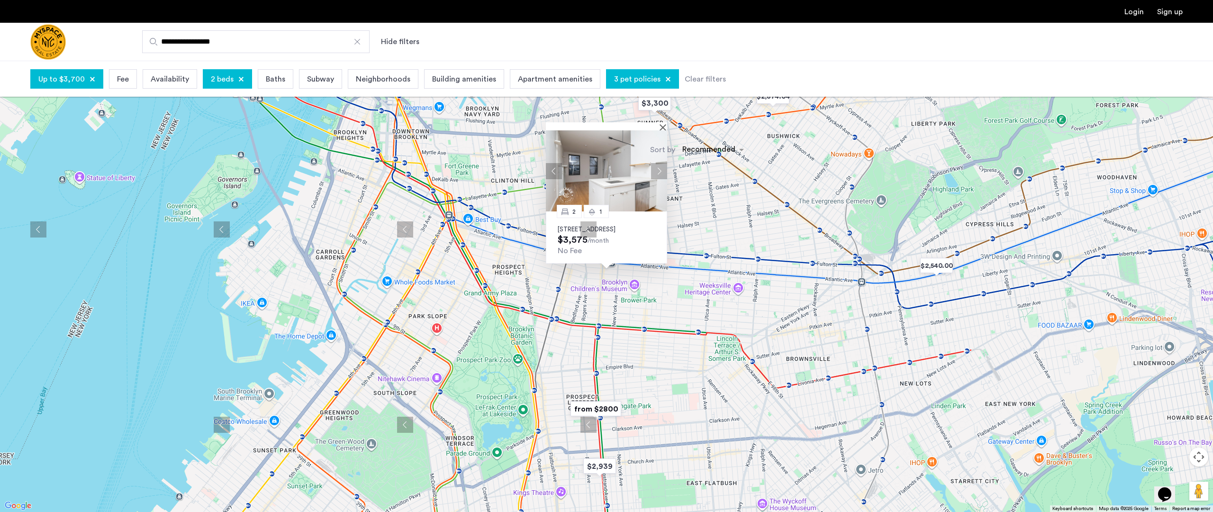
click at [631, 163] on button "Next apartment" at bounding box center [659, 171] width 16 height 16
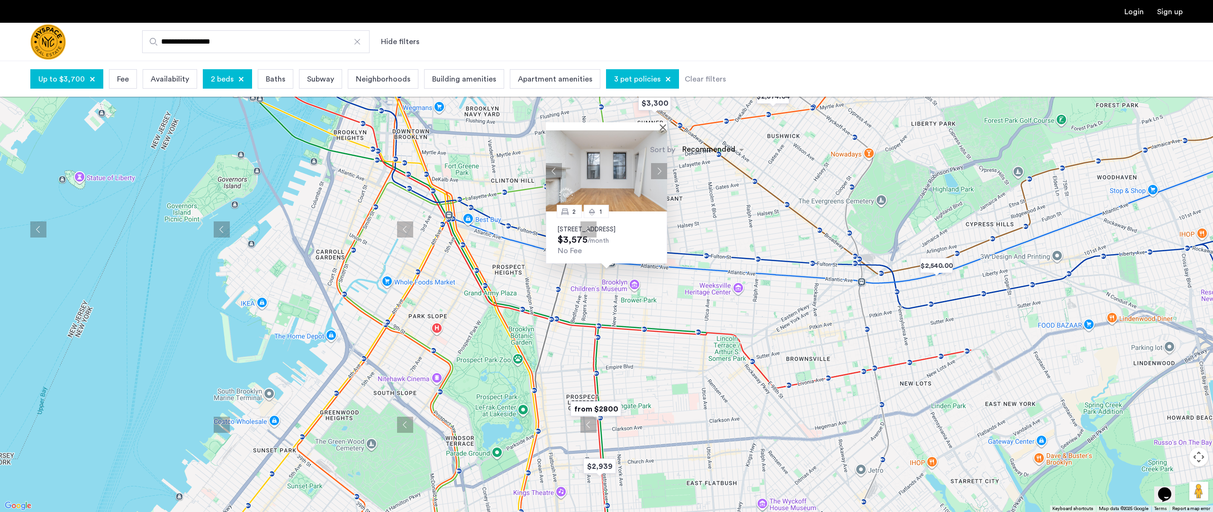
click at [631, 163] on button "Next apartment" at bounding box center [659, 171] width 16 height 16
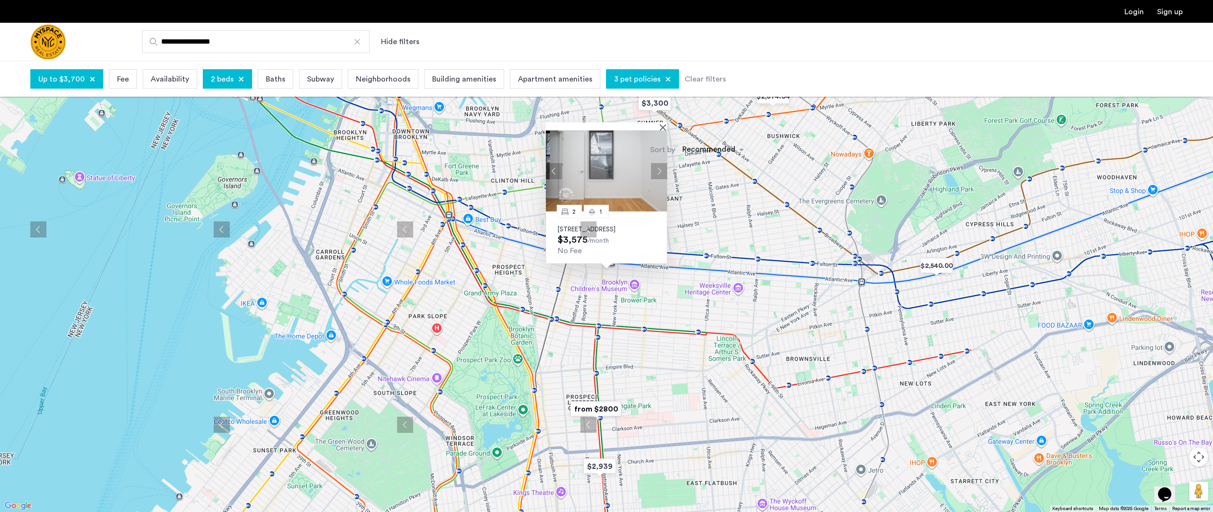
click at [631, 163] on button "Next apartment" at bounding box center [659, 171] width 16 height 16
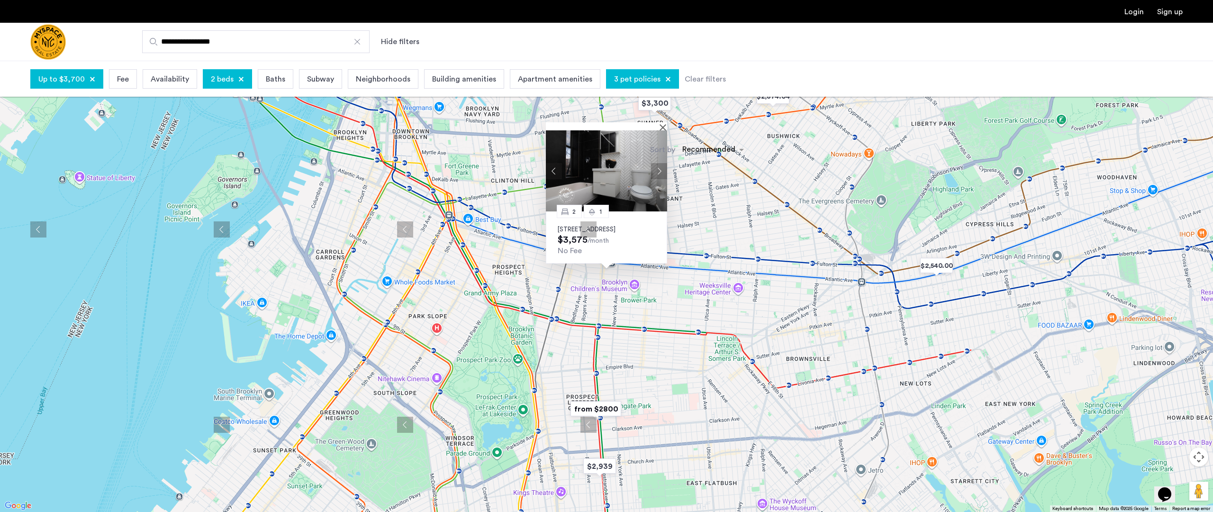
click at [631, 163] on button "Next apartment" at bounding box center [659, 171] width 16 height 16
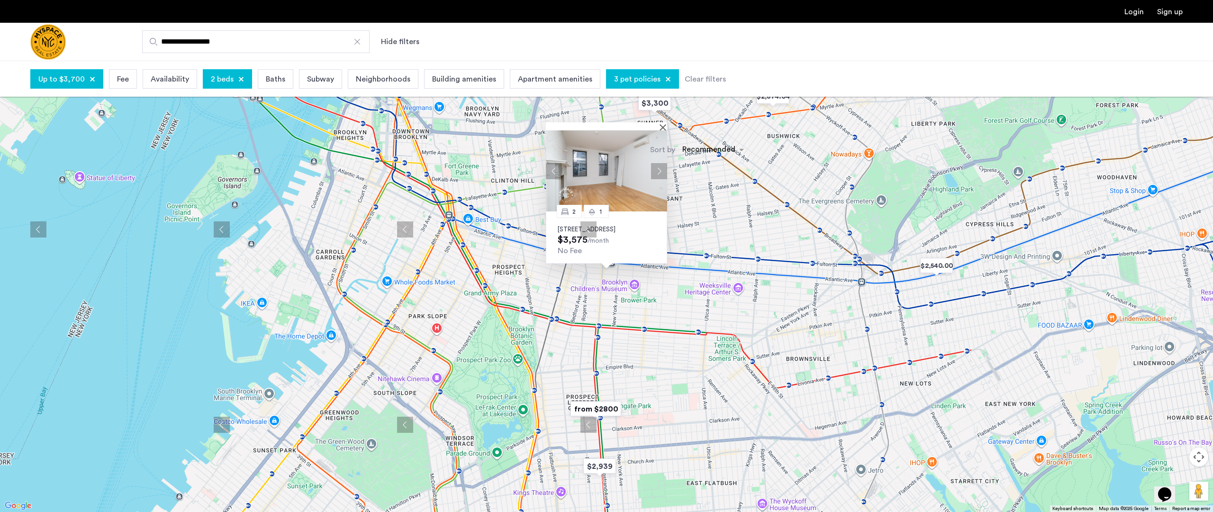
click at [631, 163] on button "Next apartment" at bounding box center [659, 171] width 16 height 16
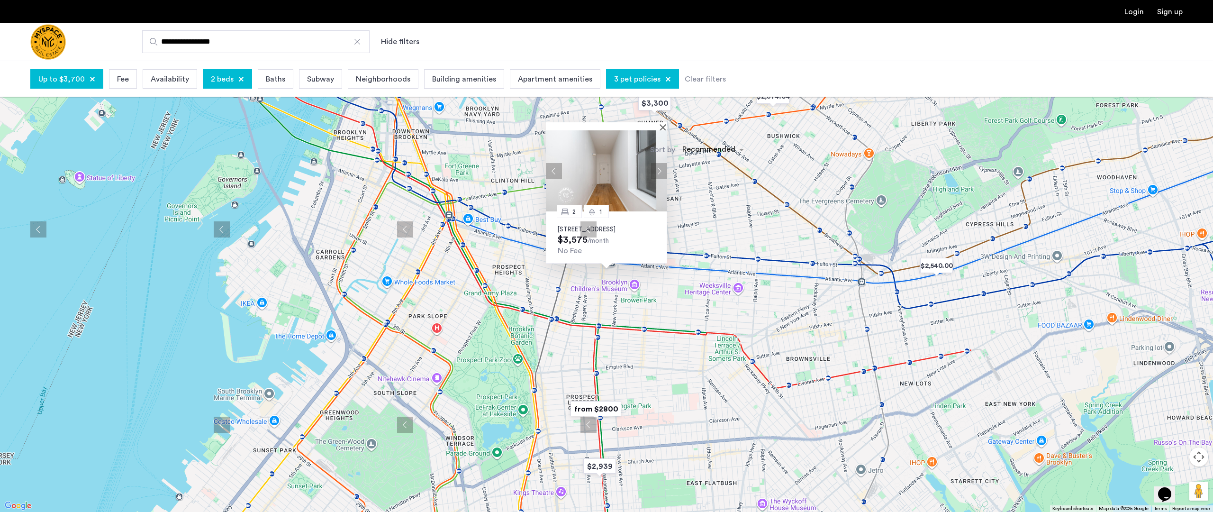
click at [631, 163] on button "Next apartment" at bounding box center [659, 171] width 16 height 16
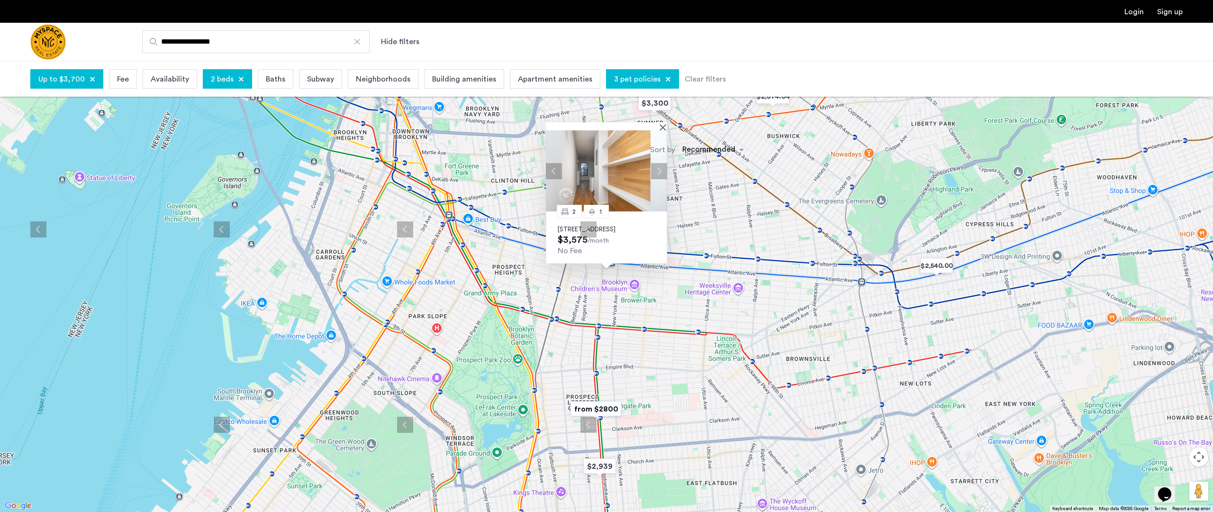
click at [631, 163] on button "Next apartment" at bounding box center [659, 171] width 16 height 16
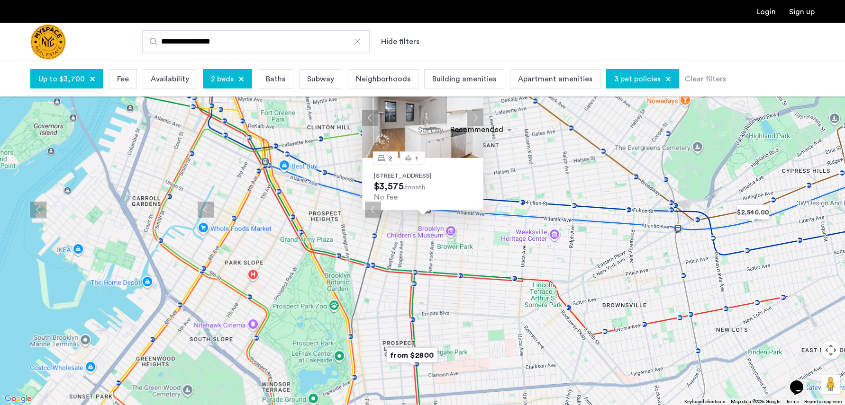
scroll to position [33, 0]
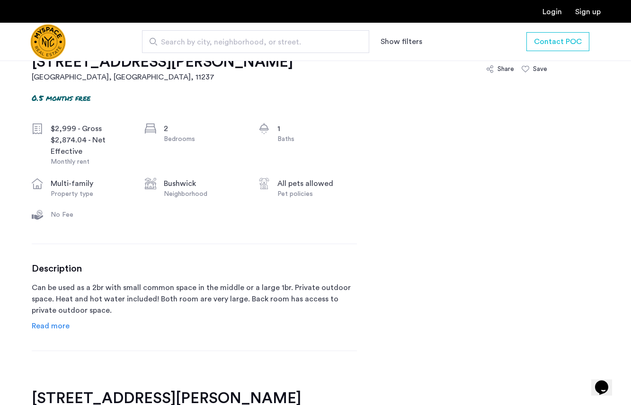
scroll to position [441, 0]
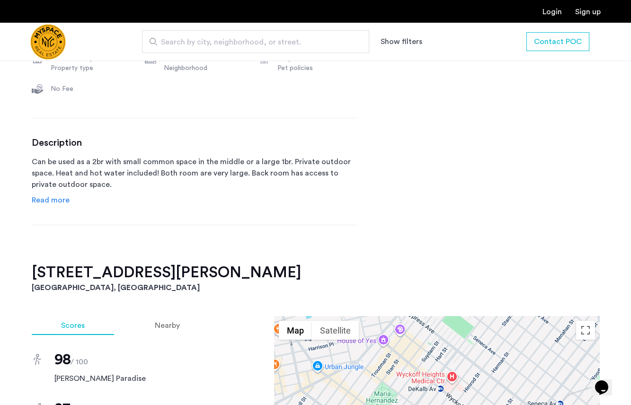
click at [51, 197] on span "Read more" at bounding box center [51, 201] width 38 height 8
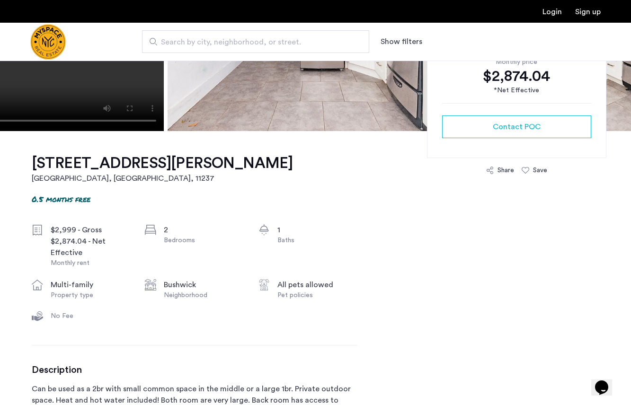
scroll to position [121, 0]
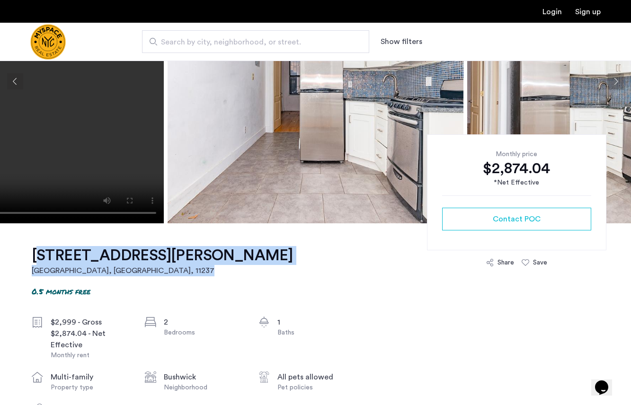
drag, startPoint x: 207, startPoint y: 256, endPoint x: 35, endPoint y: 254, distance: 171.5
click at [35, 254] on h1 "290 Harman St, Unit 1RR" at bounding box center [162, 255] width 261 height 19
click at [326, 144] on img at bounding box center [316, 81] width 296 height 284
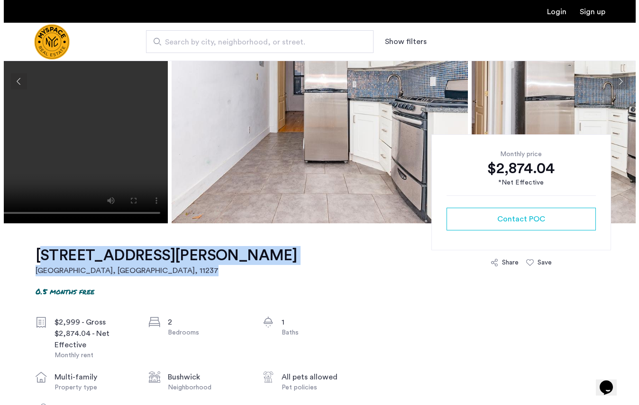
scroll to position [0, 0]
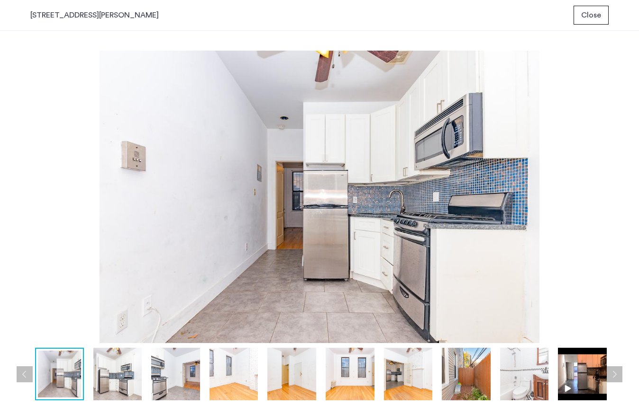
click at [457, 380] on img at bounding box center [465, 374] width 49 height 53
